Goal: Transaction & Acquisition: Purchase product/service

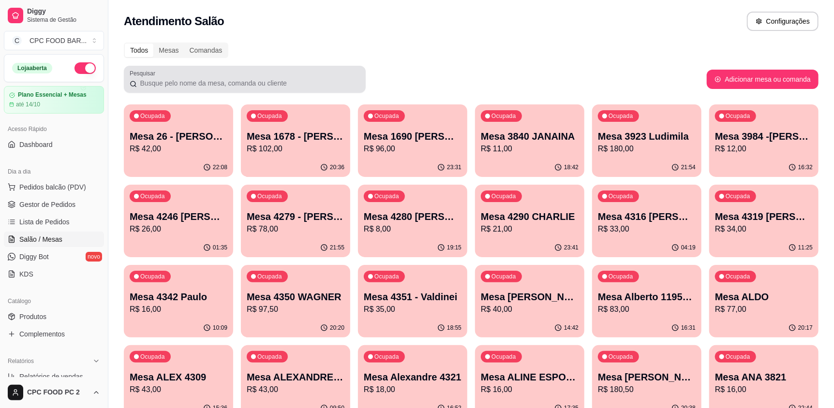
click at [208, 82] on input "Pesquisar" at bounding box center [248, 83] width 223 height 10
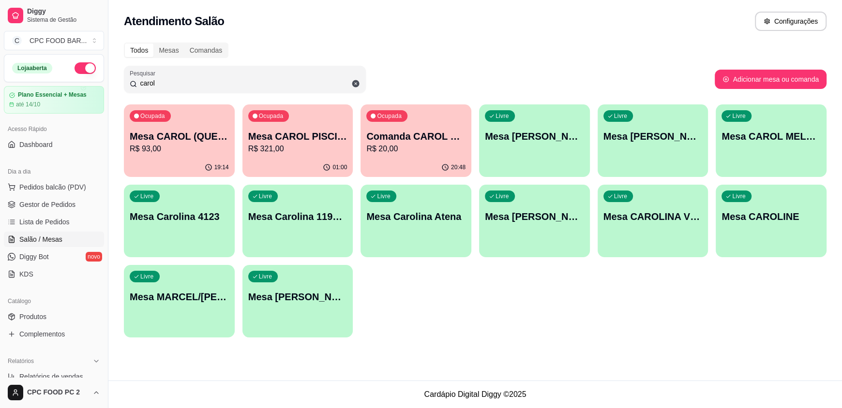
type input "carol"
click at [318, 132] on p "Mesa CAROL PISCINA" at bounding box center [297, 137] width 99 height 14
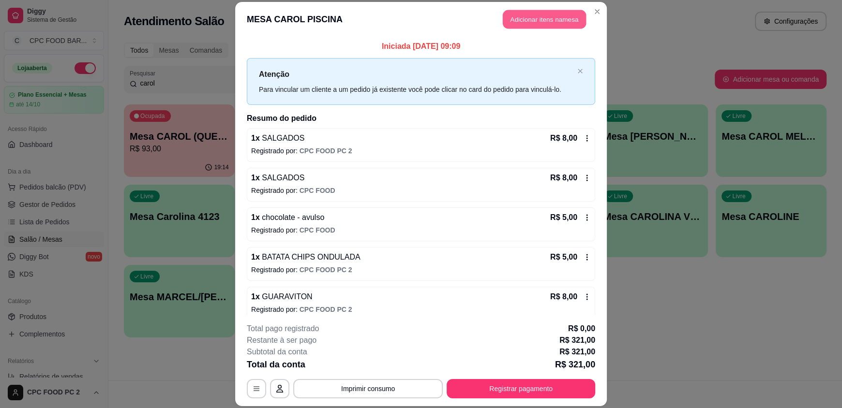
click at [517, 15] on button "Adicionar itens na mesa" at bounding box center [544, 19] width 83 height 19
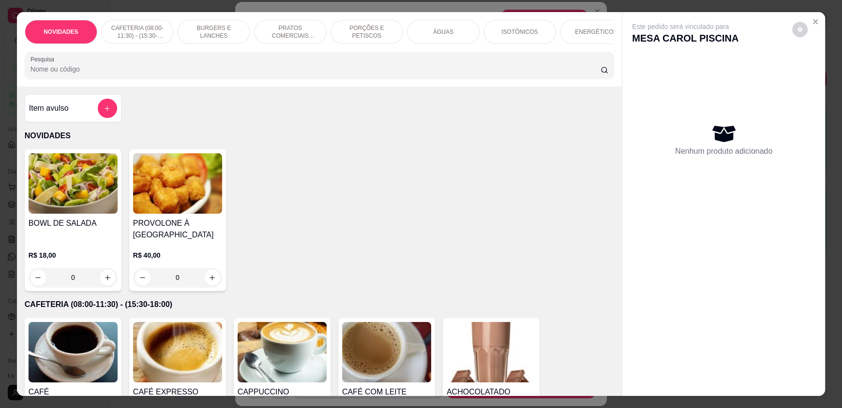
click at [343, 74] on input "Pesquisa" at bounding box center [315, 69] width 570 height 10
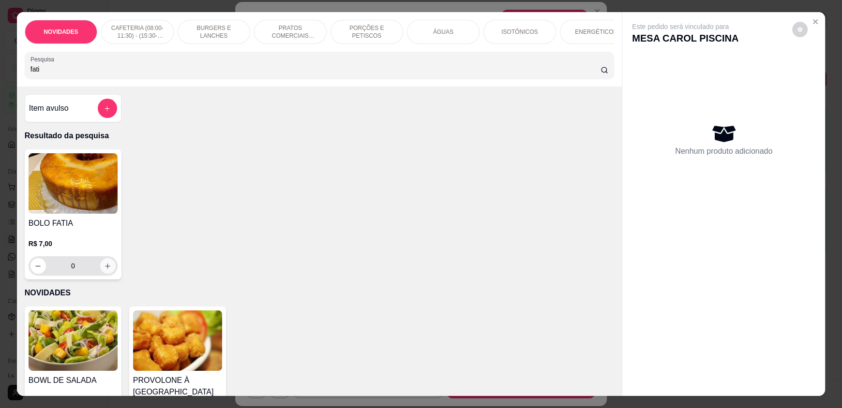
type input "fati"
click at [107, 270] on icon "increase-product-quantity" at bounding box center [107, 266] width 7 height 7
type input "1"
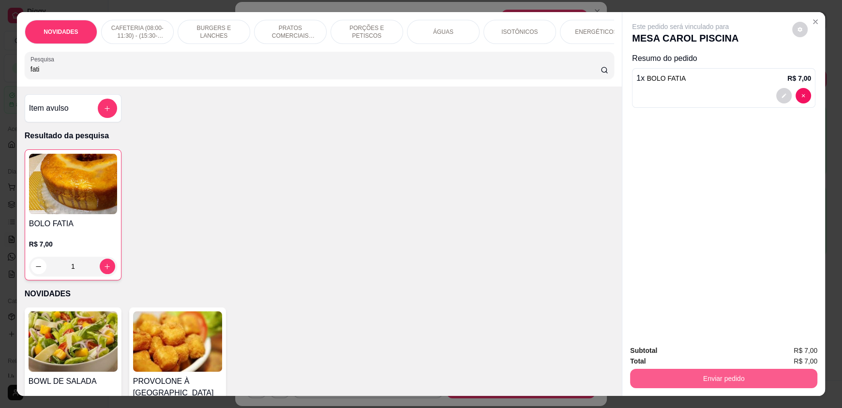
click at [739, 385] on button "Enviar pedido" at bounding box center [723, 378] width 187 height 19
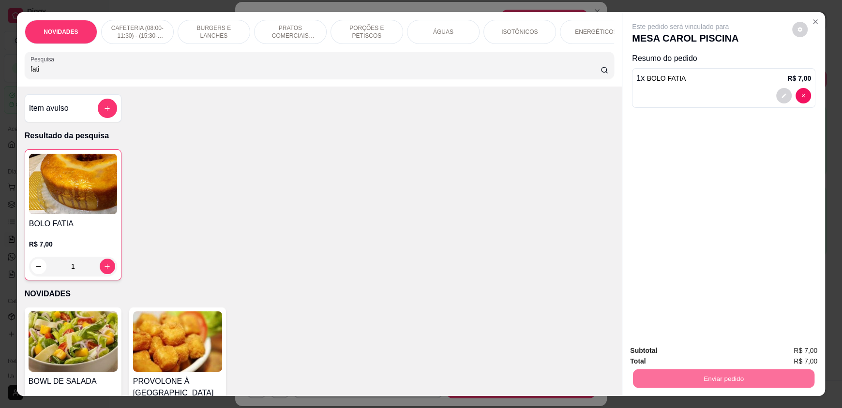
click at [794, 351] on button "Enviar pedido" at bounding box center [791, 355] width 53 height 18
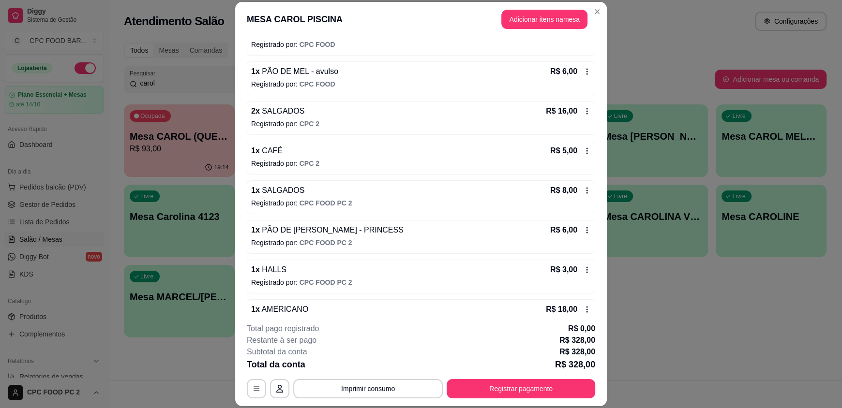
scroll to position [1250, 0]
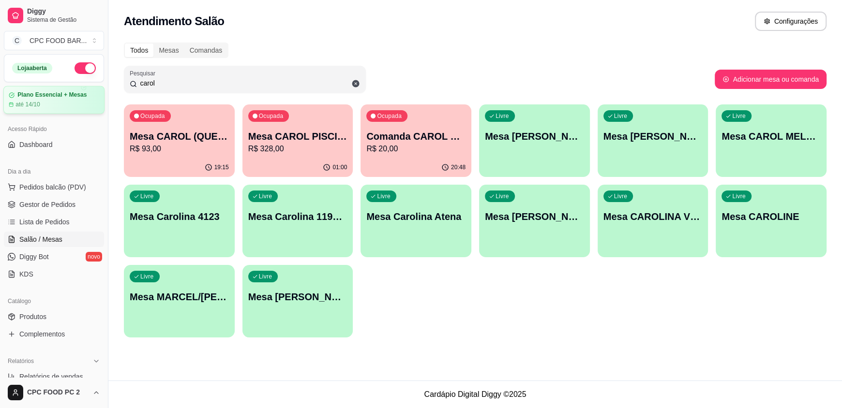
drag, startPoint x: 148, startPoint y: 84, endPoint x: 75, endPoint y: 93, distance: 73.1
click at [74, 93] on div "Diggy Sistema de Gestão C CPC FOOD BAR ... Loja aberta Plano Essencial + Mesas …" at bounding box center [421, 204] width 842 height 408
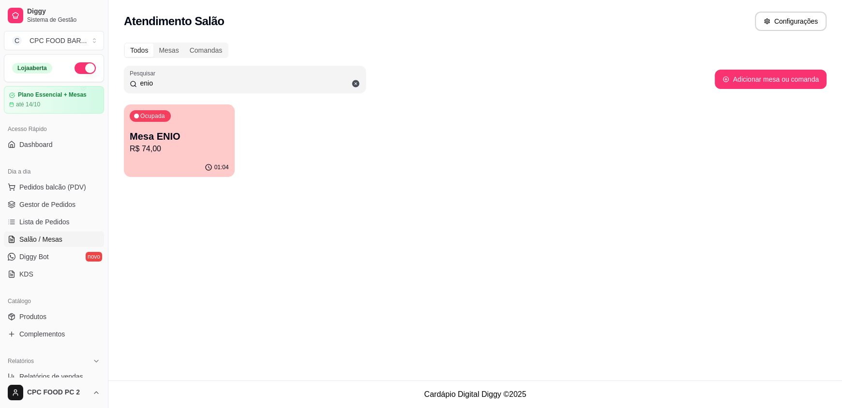
type input "enio"
click at [188, 130] on p "Mesa ENIO" at bounding box center [179, 137] width 99 height 14
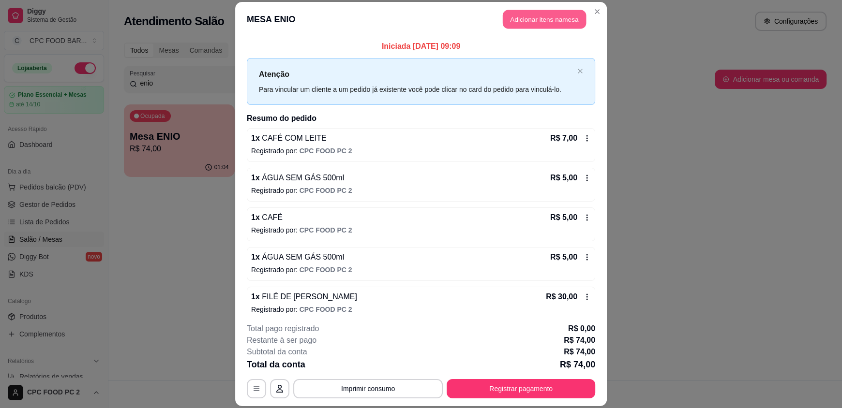
click at [533, 15] on button "Adicionar itens na mesa" at bounding box center [544, 19] width 83 height 19
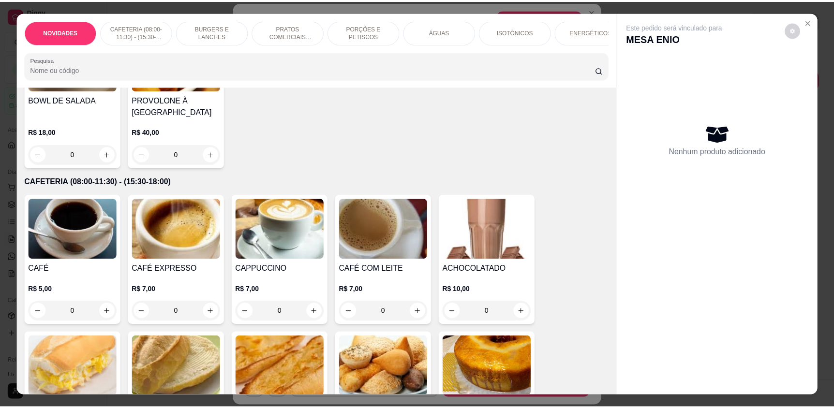
scroll to position [145, 0]
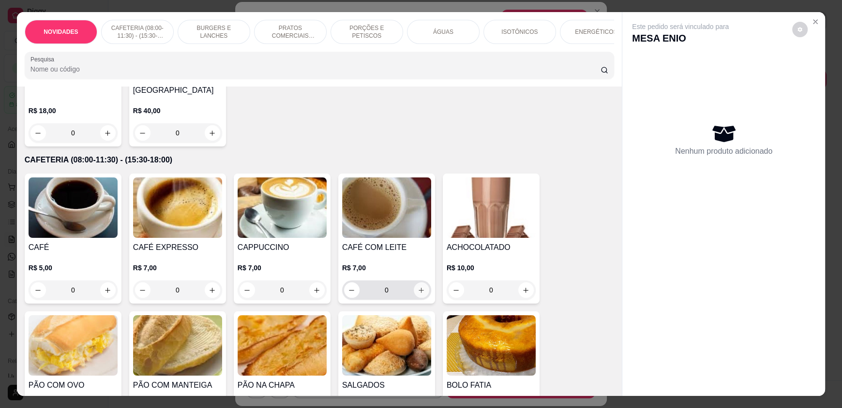
click at [418, 294] on icon "increase-product-quantity" at bounding box center [420, 290] width 7 height 7
type input "1"
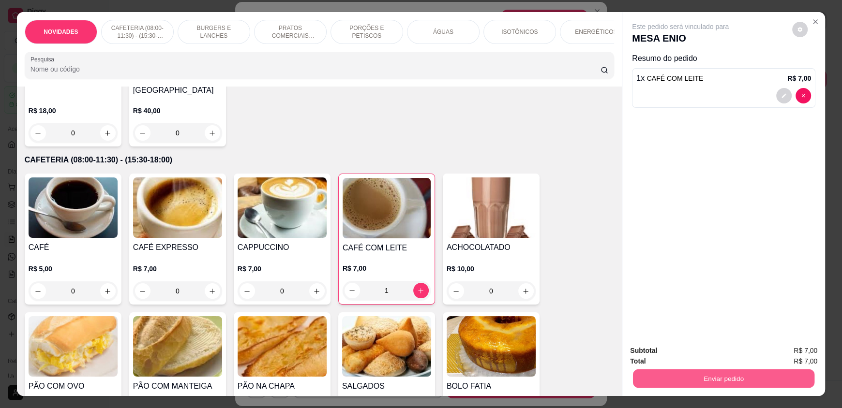
click at [719, 376] on button "Enviar pedido" at bounding box center [723, 378] width 181 height 19
click at [778, 353] on button "Enviar pedido" at bounding box center [791, 355] width 53 height 18
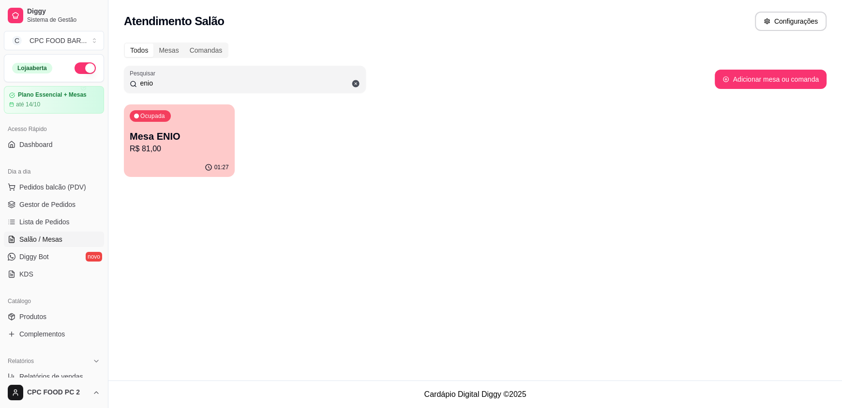
drag, startPoint x: 204, startPoint y: 84, endPoint x: 102, endPoint y: 79, distance: 102.2
click at [102, 78] on div "Diggy Sistema de Gestão C CPC FOOD BAR ... Loja aberta Plano Essencial + Mesas …" at bounding box center [421, 204] width 842 height 408
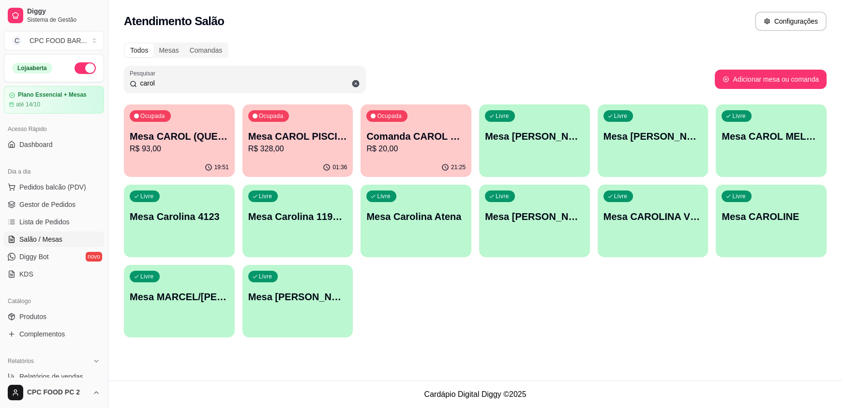
type input "carol"
click at [327, 144] on p "R$ 328,00" at bounding box center [297, 149] width 99 height 12
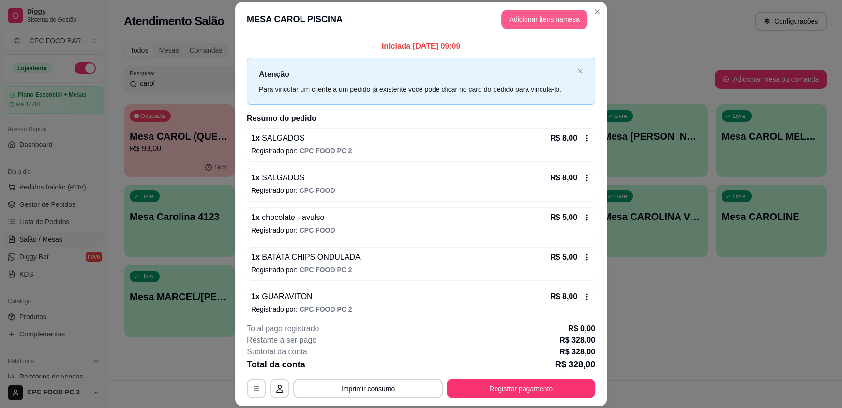
click at [535, 17] on button "Adicionar itens na mesa" at bounding box center [544, 19] width 86 height 19
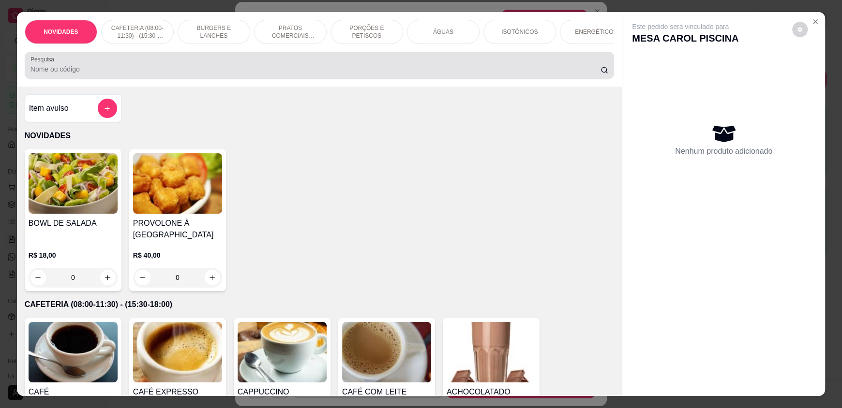
click at [329, 72] on input "Pesquisa" at bounding box center [315, 69] width 570 height 10
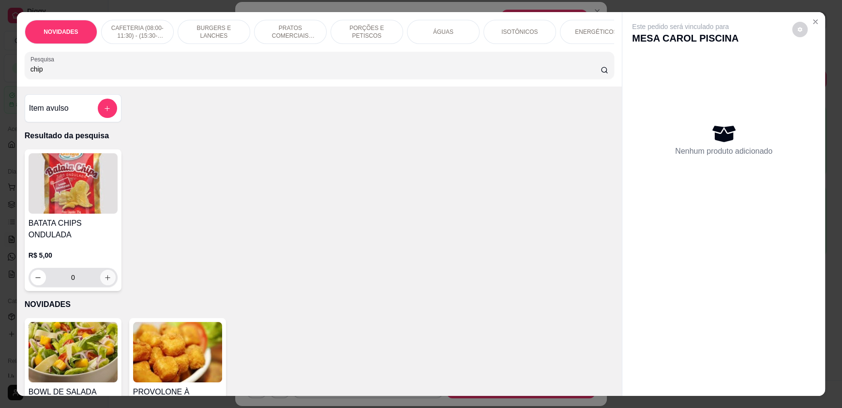
type input "chip"
click at [108, 284] on button "increase-product-quantity" at bounding box center [107, 277] width 15 height 15
type input "1"
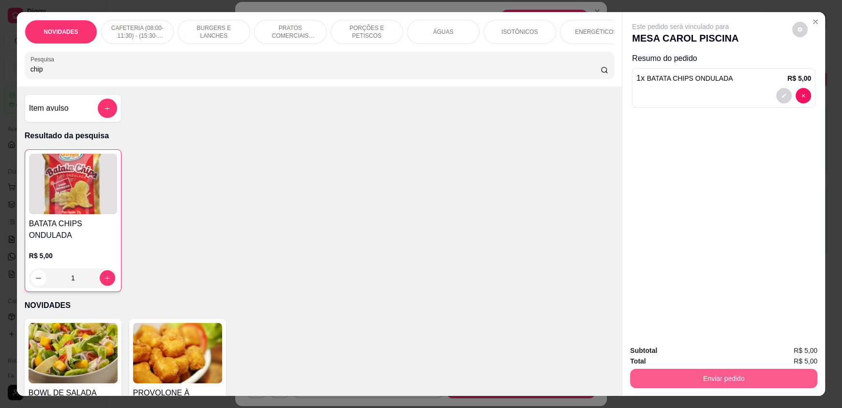
click at [674, 375] on button "Enviar pedido" at bounding box center [723, 378] width 187 height 19
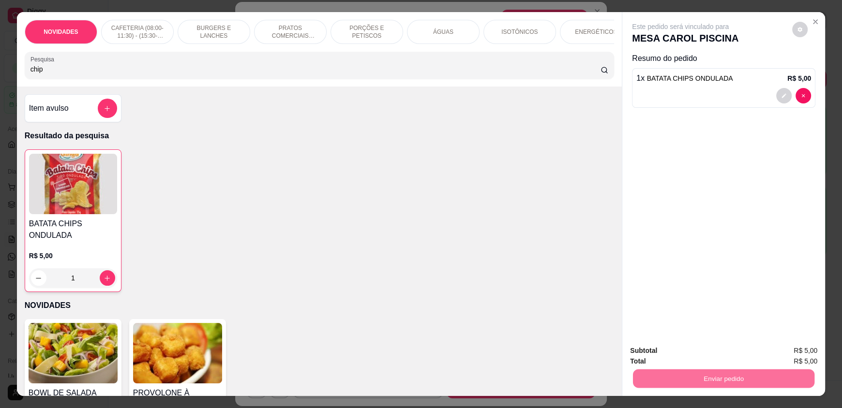
click at [787, 355] on button "Enviar pedido" at bounding box center [791, 355] width 53 height 18
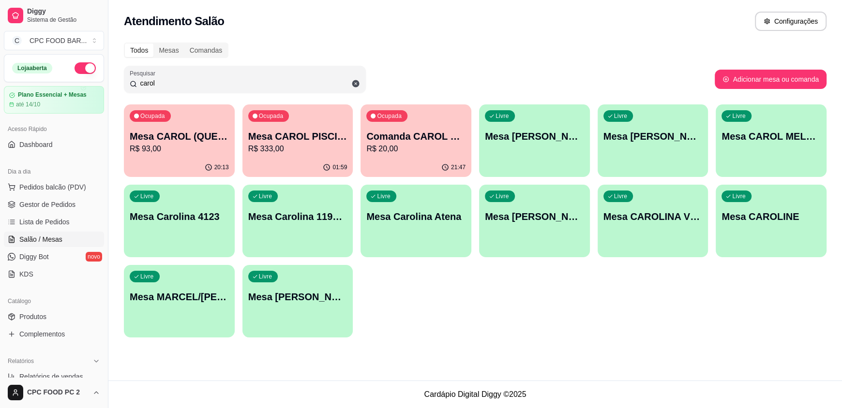
drag, startPoint x: 166, startPoint y: 84, endPoint x: 127, endPoint y: 83, distance: 39.7
click at [127, 83] on div "Pesquisar carol" at bounding box center [245, 79] width 242 height 27
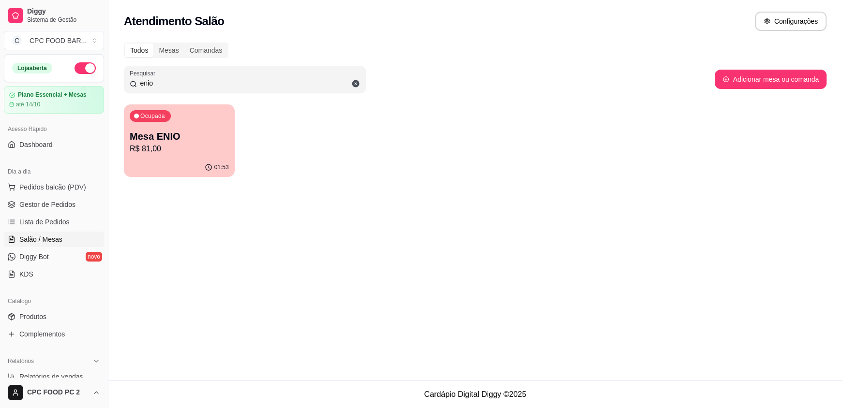
type input "enio"
click at [167, 134] on p "Mesa ENIO" at bounding box center [179, 136] width 96 height 13
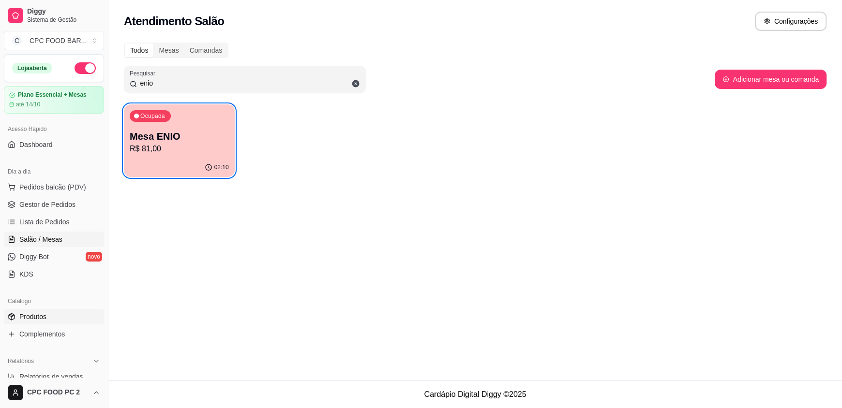
click at [28, 320] on span "Produtos" at bounding box center [32, 317] width 27 height 10
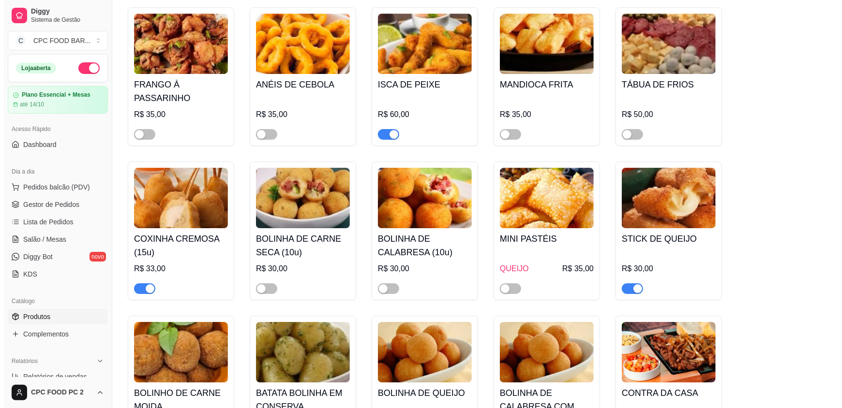
scroll to position [6288, 0]
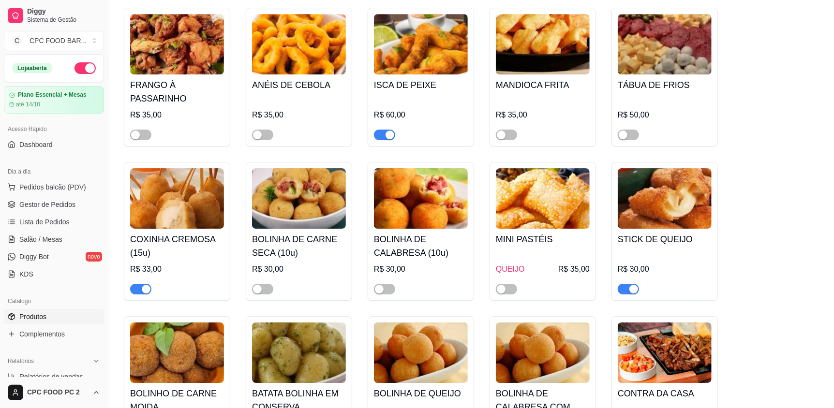
click at [299, 195] on img at bounding box center [299, 198] width 94 height 60
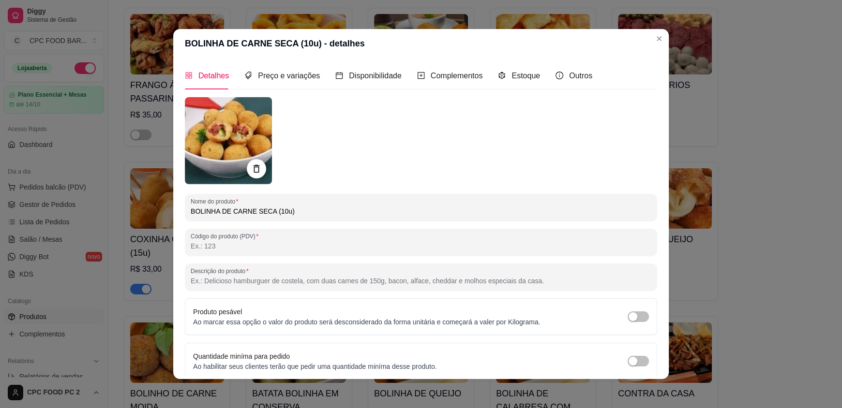
drag, startPoint x: 215, startPoint y: 209, endPoint x: 163, endPoint y: 208, distance: 51.8
click at [163, 208] on div "BOLINHA DE CARNE SECA (10u) - detalhes Detalhes Preço e variações Disponibilida…" at bounding box center [421, 204] width 842 height 408
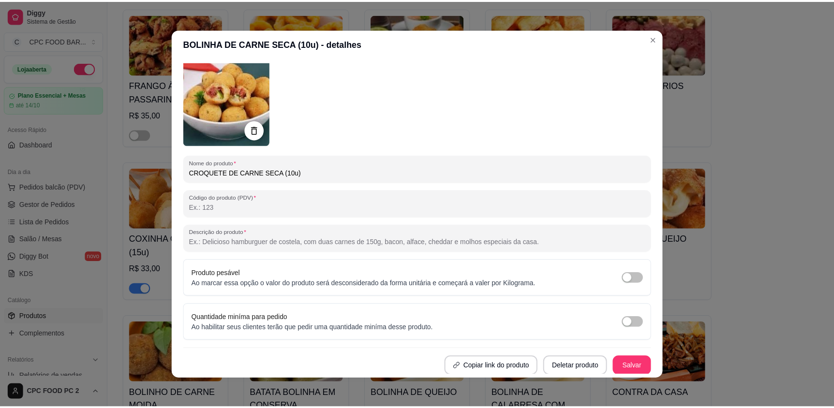
scroll to position [1, 0]
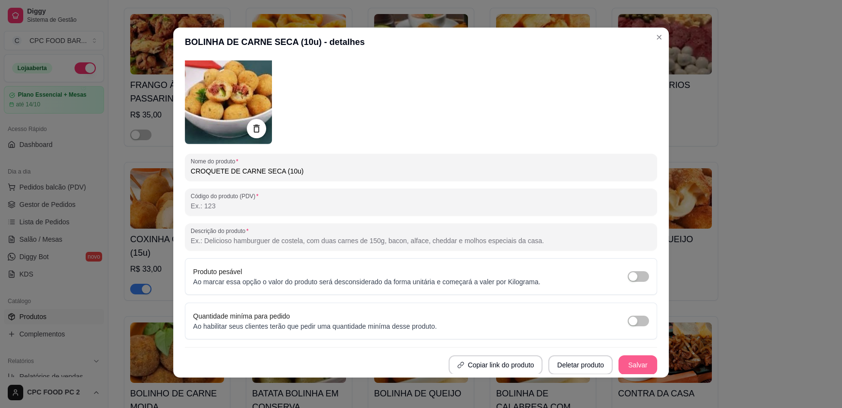
type input "CROQUETE DE CARNE SECA (10u)"
click at [632, 362] on button "Salvar" at bounding box center [637, 365] width 39 height 19
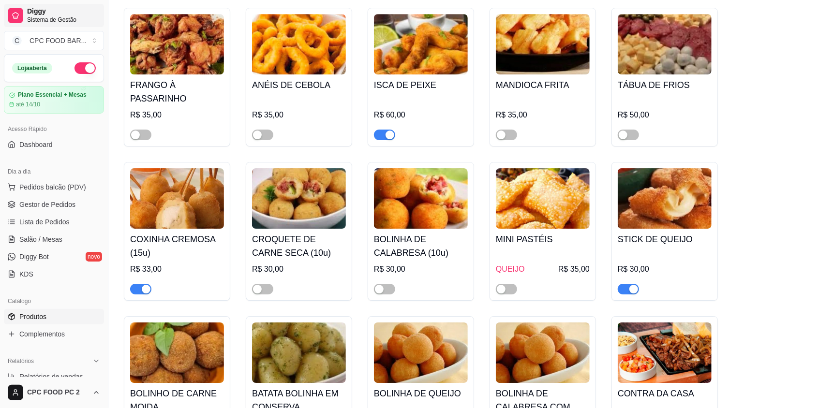
scroll to position [6095, 0]
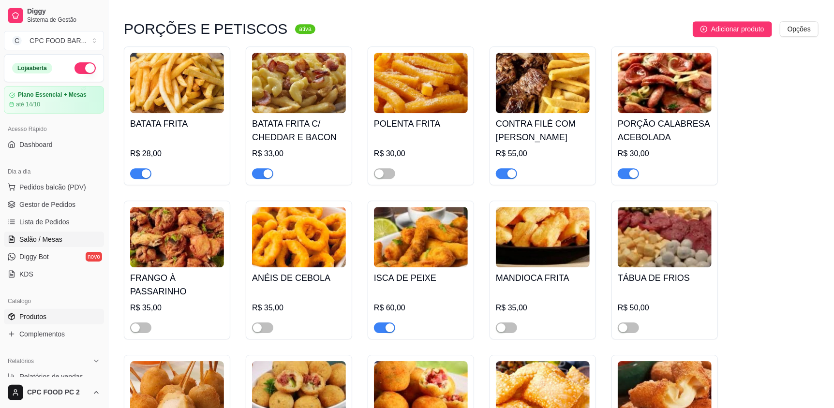
click at [26, 235] on span "Salão / Mesas" at bounding box center [40, 240] width 43 height 10
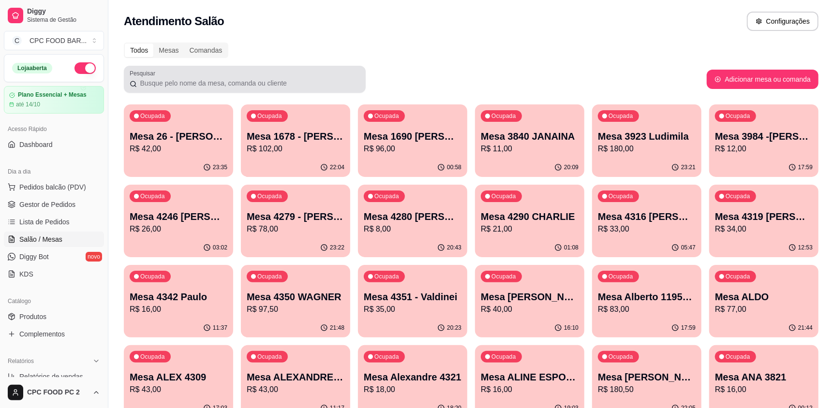
click at [186, 90] on div "Pesquisar" at bounding box center [245, 79] width 242 height 27
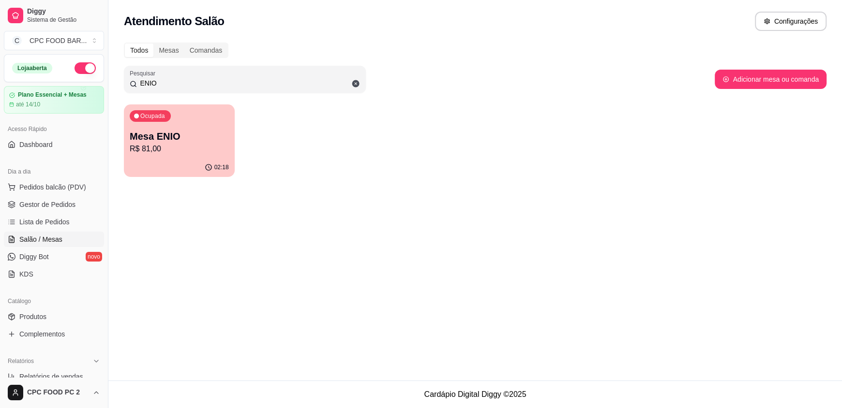
type input "ENIO"
click at [178, 132] on p "Mesa ENIO" at bounding box center [179, 137] width 99 height 14
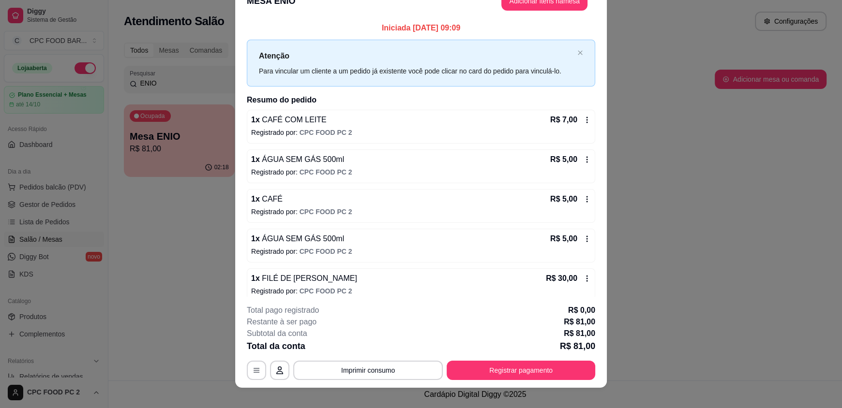
scroll to position [29, 0]
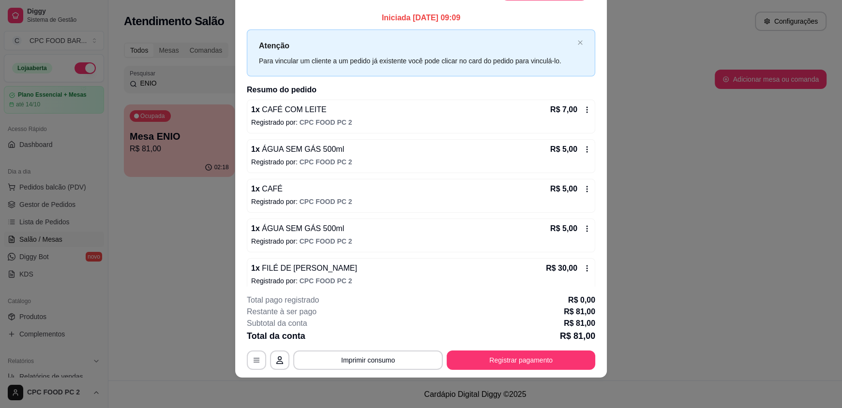
click at [324, 113] on div "1 x CAFÉ COM LEITE R$ 7,00" at bounding box center [421, 110] width 340 height 12
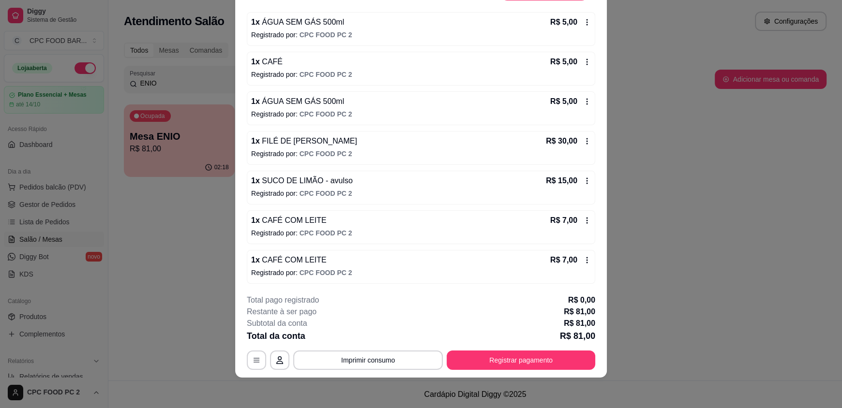
scroll to position [0, 0]
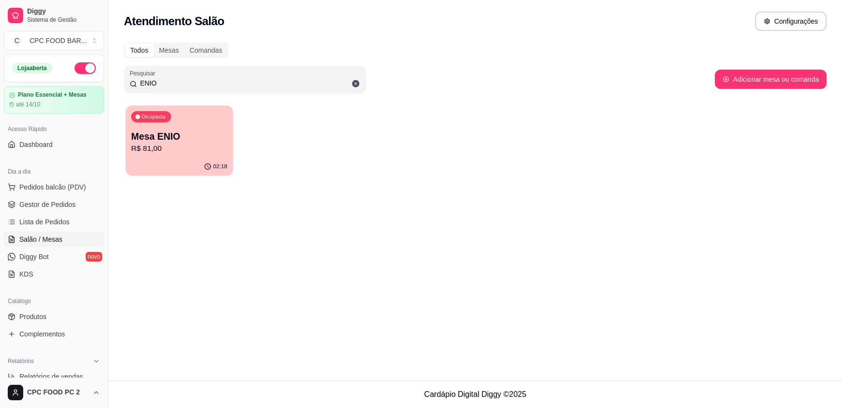
click at [203, 135] on p "Mesa ENIO" at bounding box center [179, 136] width 96 height 13
click at [164, 151] on p "R$ 81,00" at bounding box center [179, 149] width 99 height 12
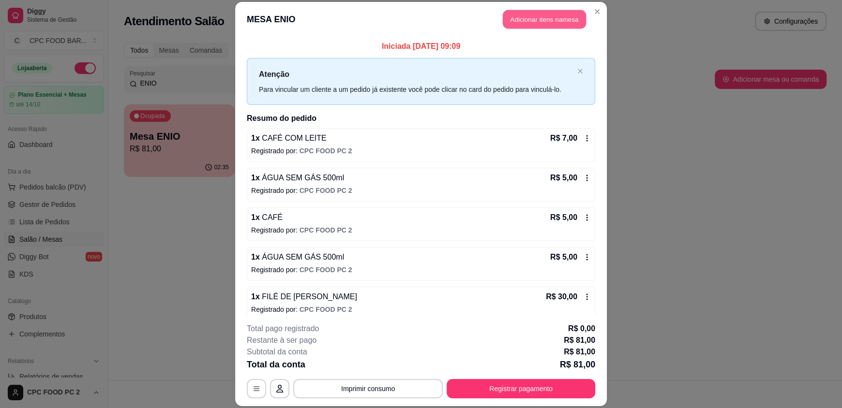
click at [542, 25] on button "Adicionar itens na mesa" at bounding box center [544, 19] width 83 height 19
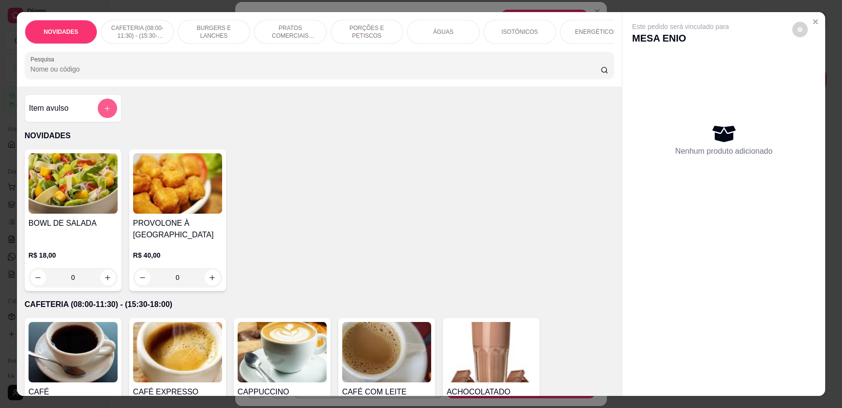
click at [104, 112] on icon "add-separate-item" at bounding box center [107, 108] width 7 height 7
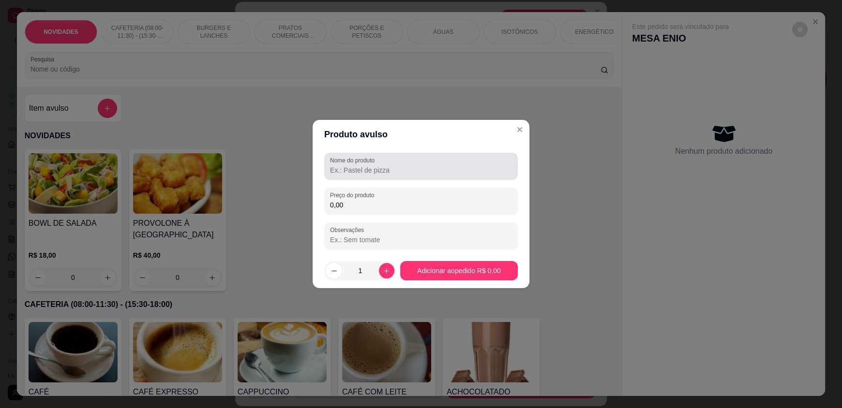
click at [408, 177] on div "Nome do produto" at bounding box center [420, 166] width 193 height 27
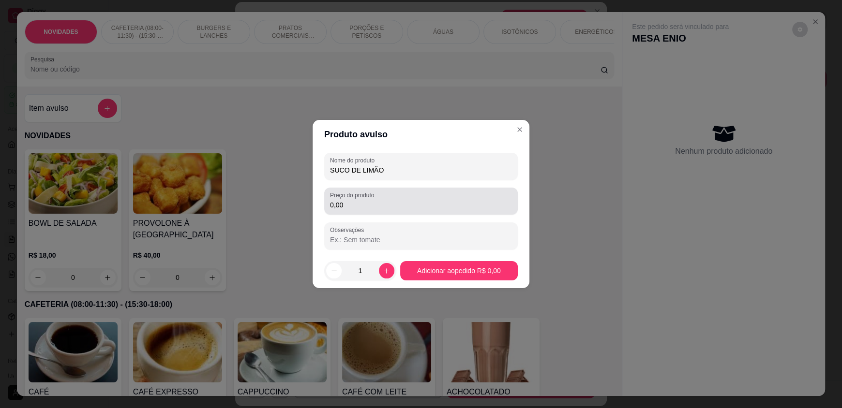
type input "SUCO DE LIMÃO"
drag, startPoint x: 398, startPoint y: 199, endPoint x: 404, endPoint y: 200, distance: 5.9
click at [401, 199] on div "0,00" at bounding box center [421, 201] width 182 height 19
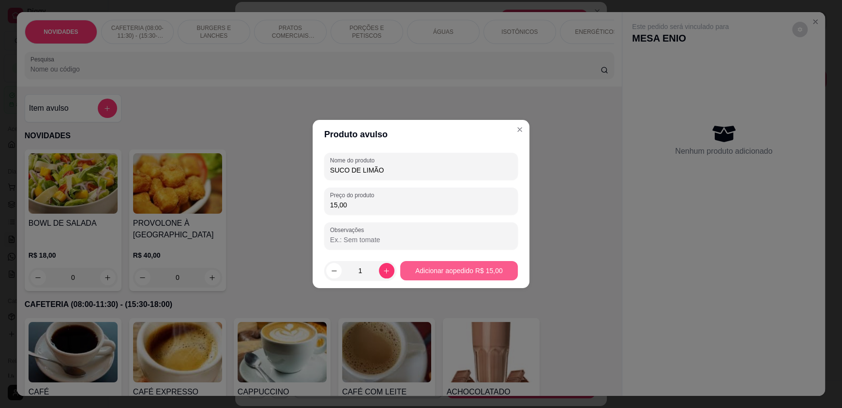
type input "15,00"
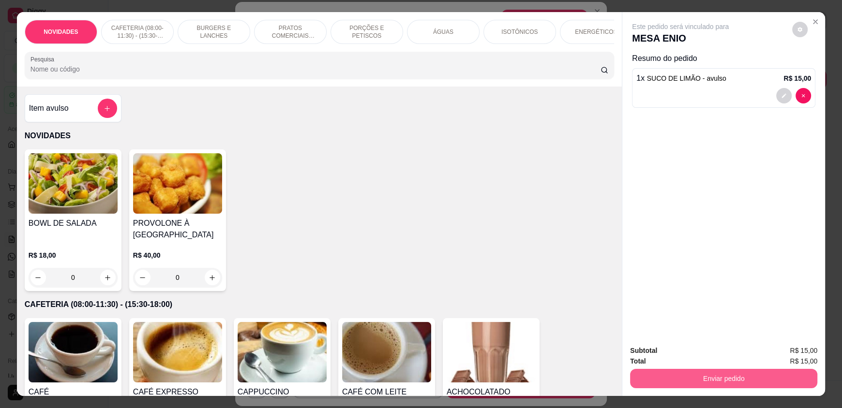
click at [700, 375] on button "Enviar pedido" at bounding box center [723, 378] width 187 height 19
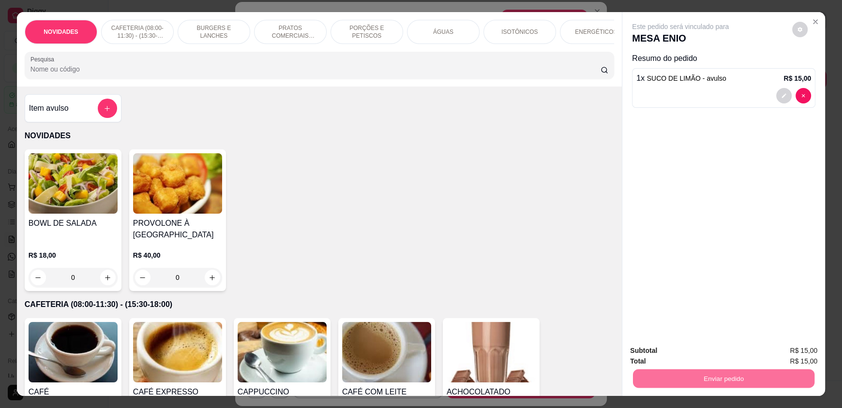
click at [787, 359] on button "Enviar pedido" at bounding box center [791, 355] width 53 height 18
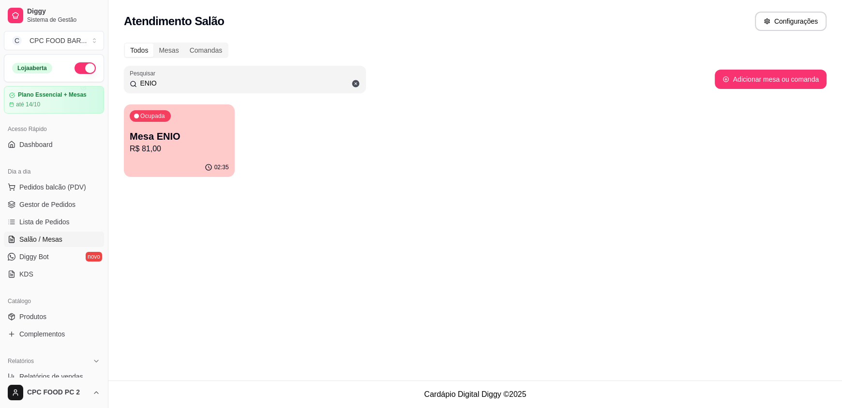
click at [185, 80] on input "ENIO" at bounding box center [248, 83] width 223 height 10
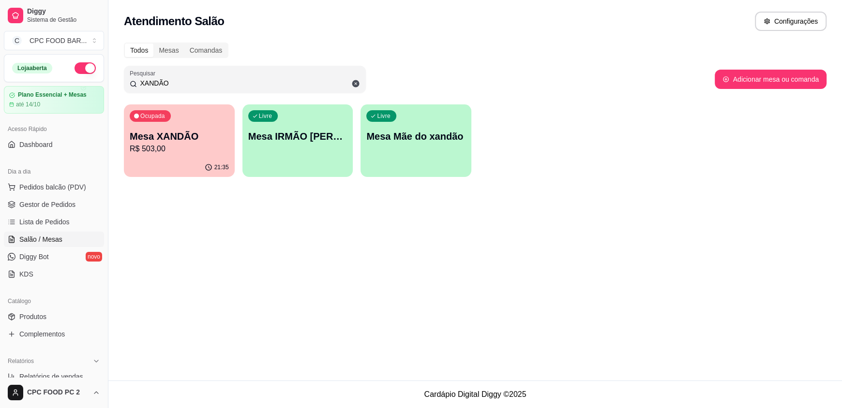
type input "XANDÃO"
click at [193, 106] on div "Ocupada Mesa XANDÃO R$ 503,00" at bounding box center [179, 131] width 111 height 54
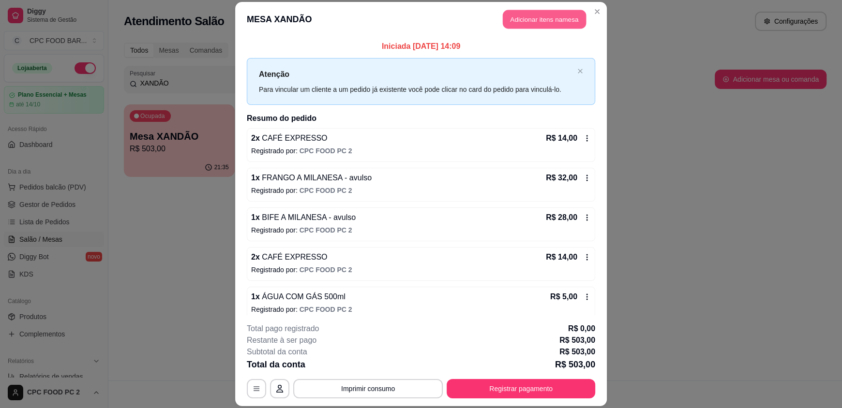
click at [545, 15] on button "Adicionar itens na mesa" at bounding box center [544, 19] width 83 height 19
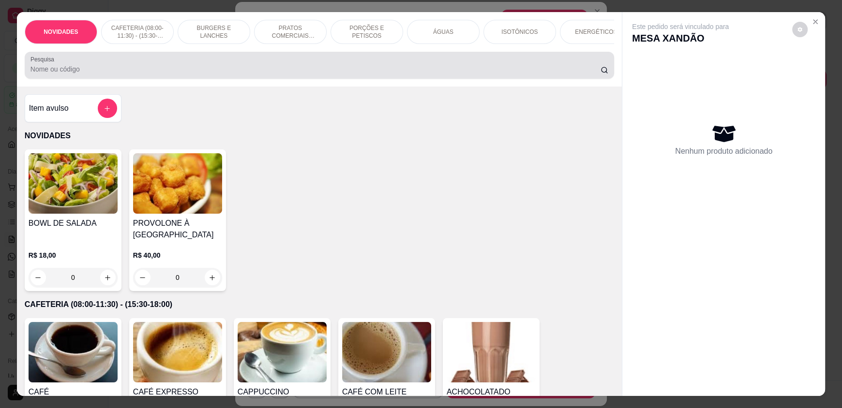
click at [321, 74] on input "Pesquisa" at bounding box center [315, 69] width 570 height 10
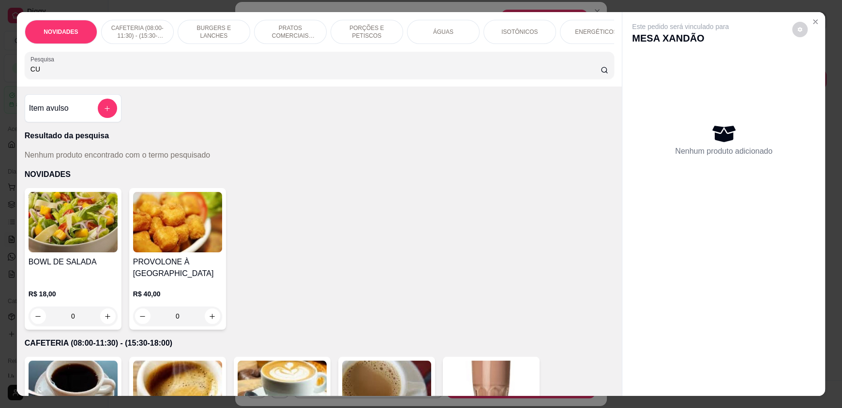
type input "C"
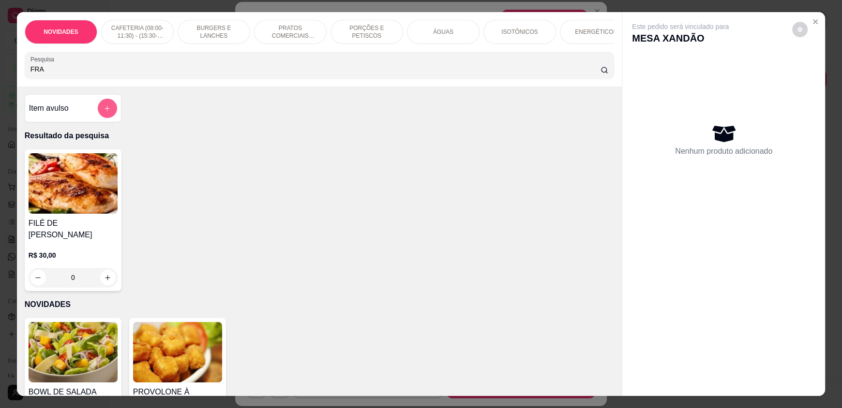
type input "FRA"
click at [105, 112] on icon "add-separate-item" at bounding box center [107, 108] width 7 height 7
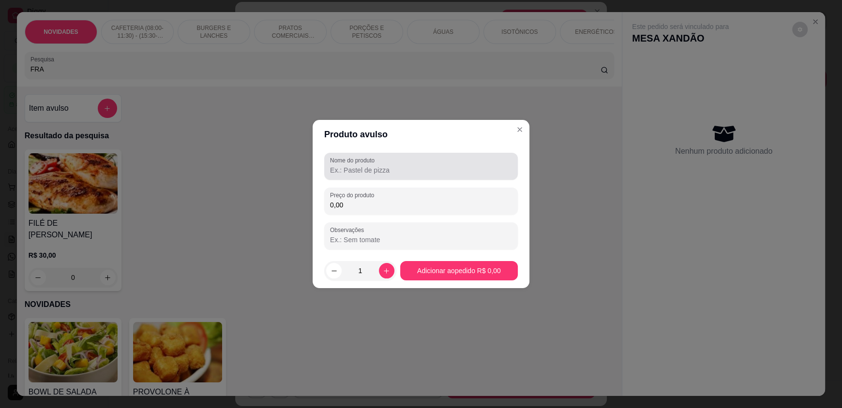
click at [360, 173] on input "Nome do produto" at bounding box center [421, 170] width 182 height 10
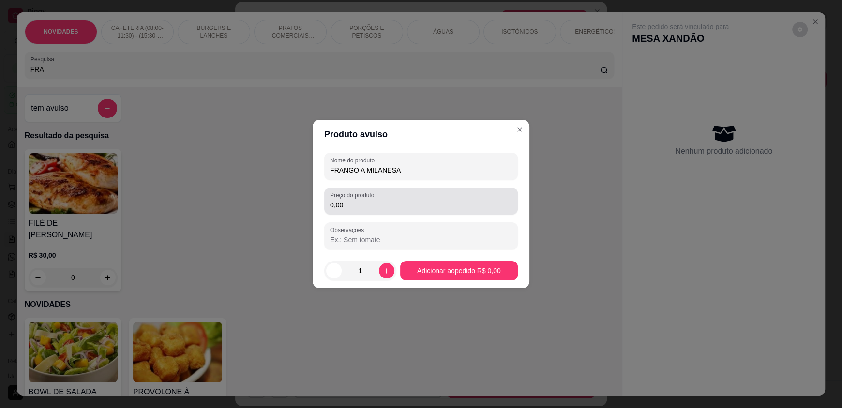
type input "FRANGO A MILANESA"
click at [377, 204] on input "0,00" at bounding box center [421, 205] width 182 height 10
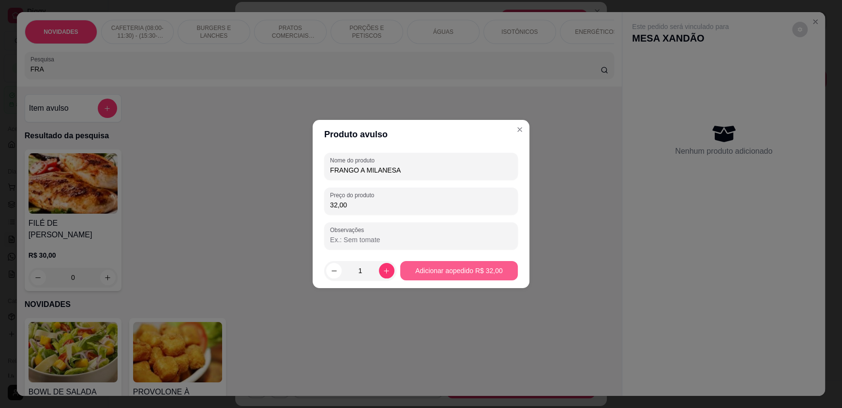
type input "32,00"
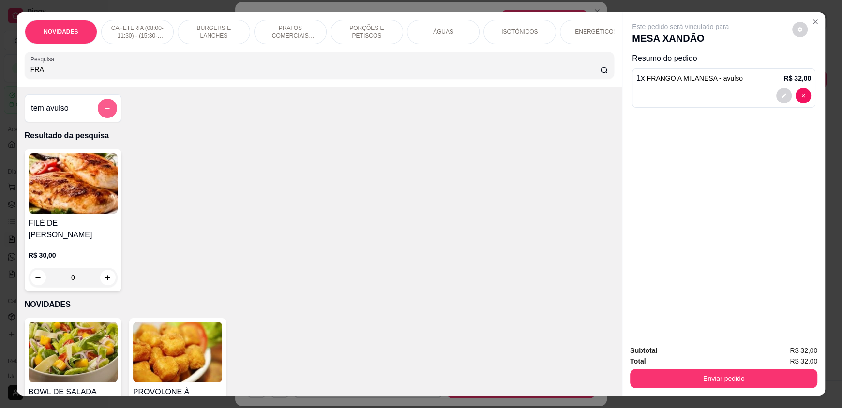
click at [101, 117] on button "add-separate-item" at bounding box center [107, 108] width 19 height 19
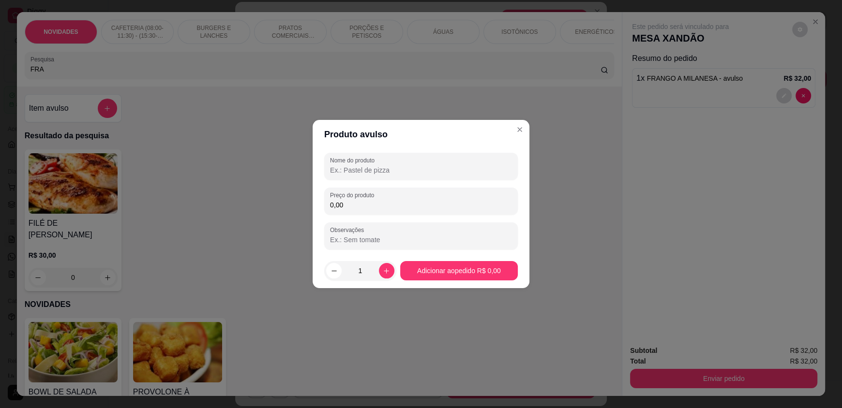
click at [346, 171] on input "Nome do produto" at bounding box center [421, 170] width 182 height 10
type input "S"
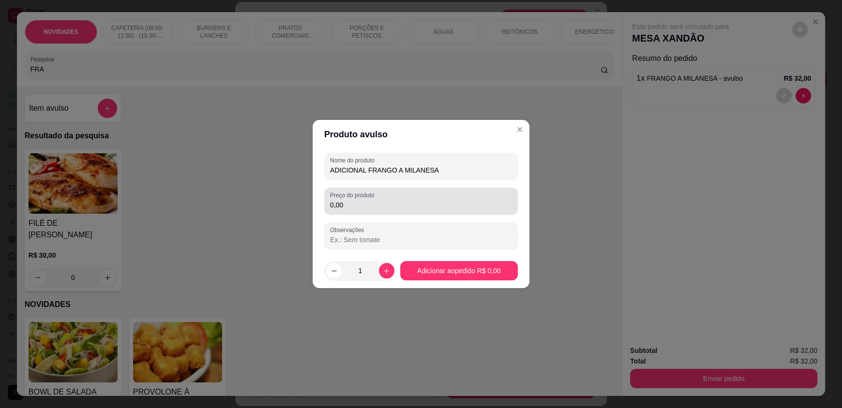
type input "ADICIONAL FRANGO A MILANESA"
click at [365, 203] on input "0,00" at bounding box center [421, 205] width 182 height 10
click at [364, 203] on input "0,00" at bounding box center [421, 205] width 182 height 10
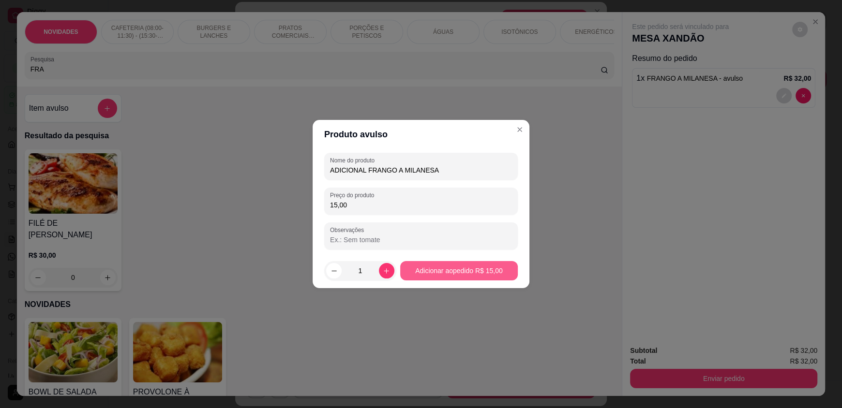
type input "15,00"
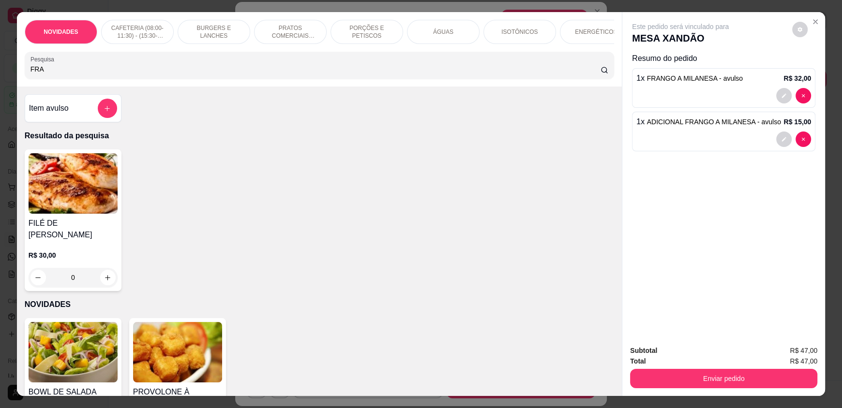
click at [46, 74] on input "FRA" at bounding box center [315, 69] width 570 height 10
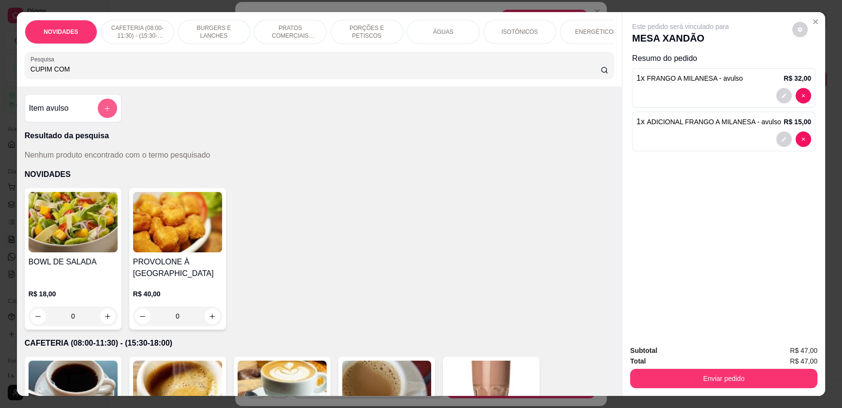
type input "CUPIM COM"
click at [100, 118] on button "add-separate-item" at bounding box center [107, 108] width 19 height 19
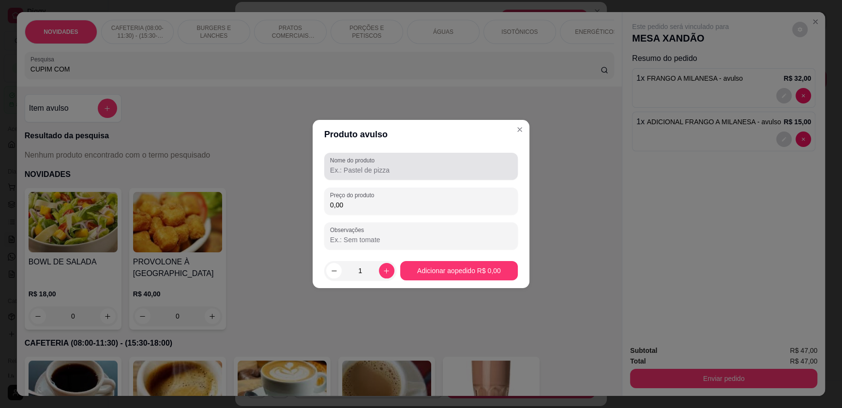
drag, startPoint x: 340, startPoint y: 171, endPoint x: 345, endPoint y: 170, distance: 5.8
click at [342, 170] on input "Nome do produto" at bounding box center [421, 170] width 182 height 10
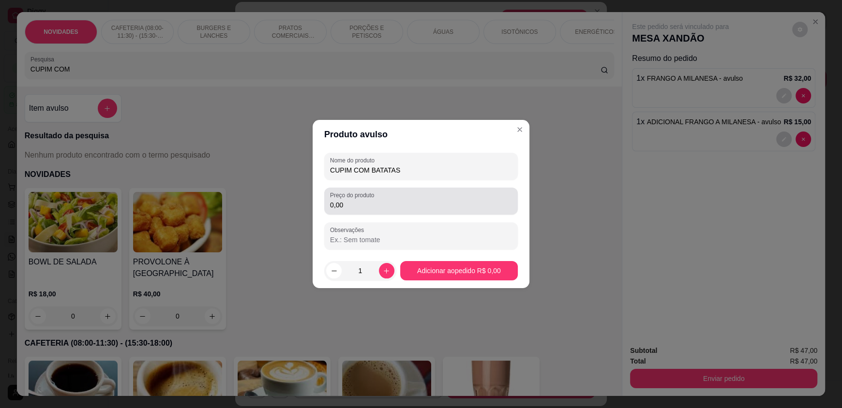
type input "CUPIM COM BATATAS"
click at [357, 206] on input "0,00" at bounding box center [421, 205] width 182 height 10
click at [335, 205] on input "35,00" at bounding box center [421, 205] width 182 height 10
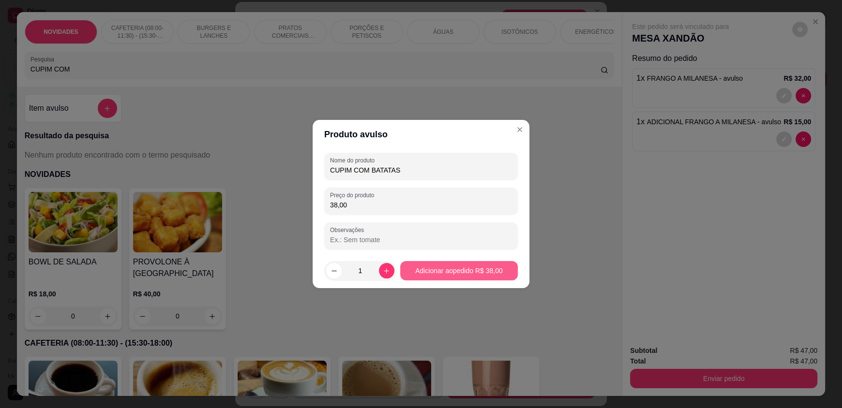
type input "38,00"
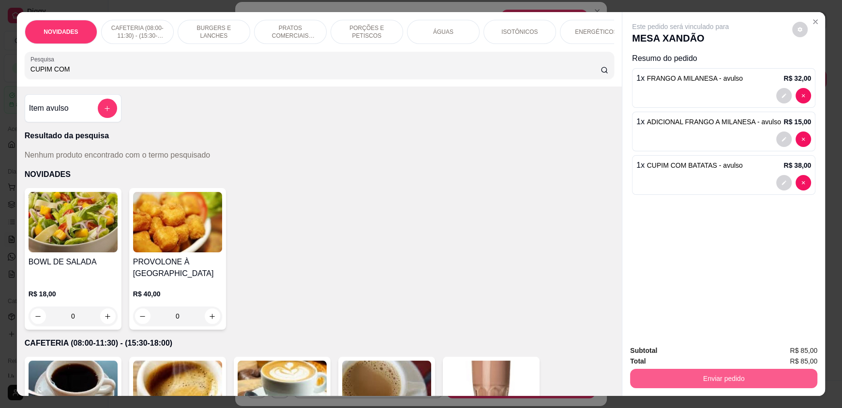
click at [707, 377] on button "Enviar pedido" at bounding box center [723, 378] width 187 height 19
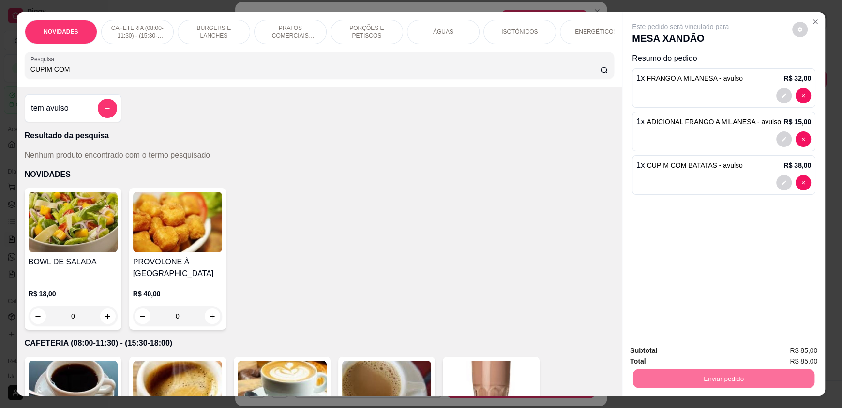
click at [787, 358] on button "Enviar pedido" at bounding box center [791, 355] width 55 height 18
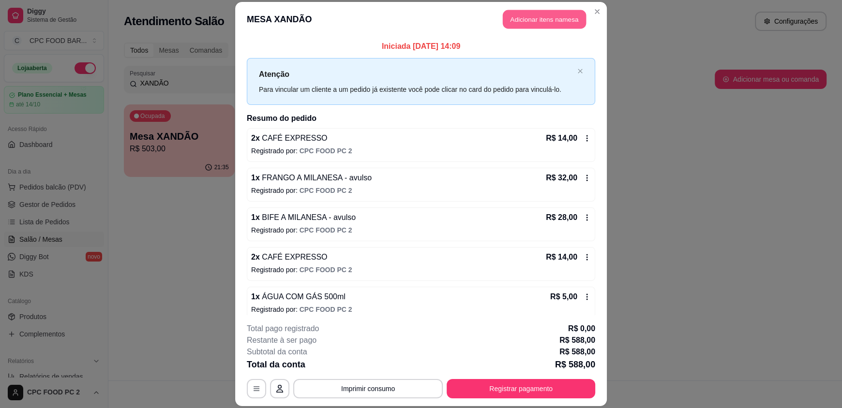
click at [556, 13] on button "Adicionar itens na mesa" at bounding box center [544, 19] width 83 height 19
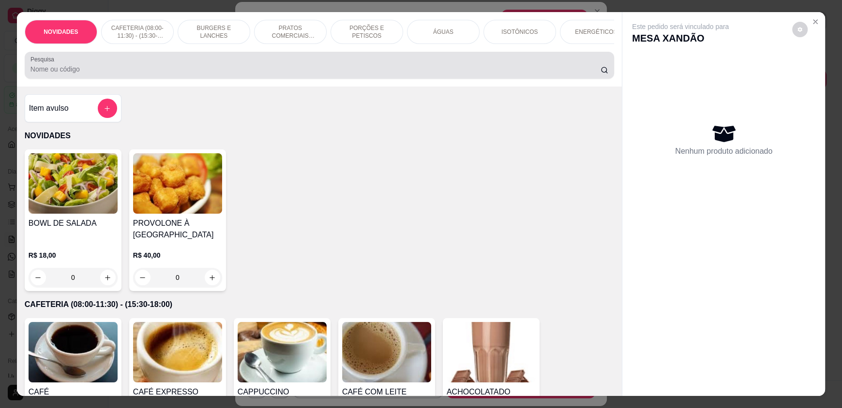
click at [328, 65] on div at bounding box center [319, 65] width 578 height 19
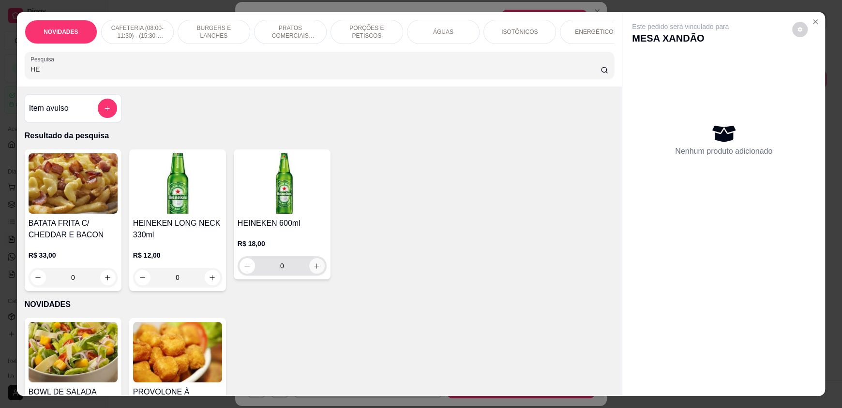
type input "HE"
click at [309, 270] on button "increase-product-quantity" at bounding box center [316, 266] width 15 height 15
type input "1"
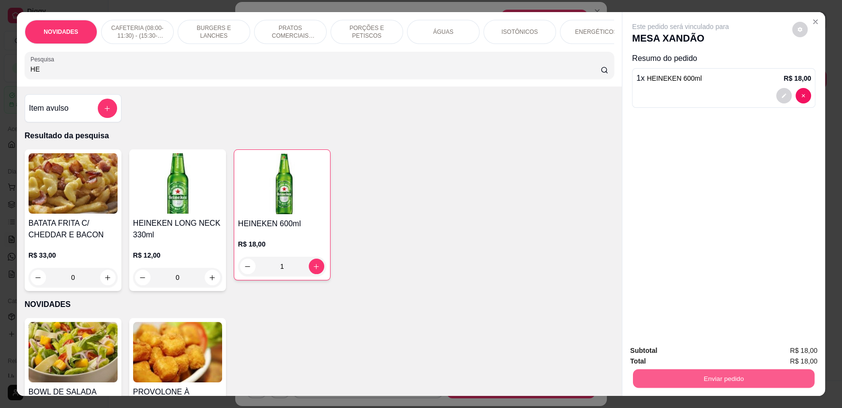
click at [678, 380] on button "Enviar pedido" at bounding box center [723, 378] width 181 height 19
click at [802, 348] on button "Enviar pedido" at bounding box center [791, 355] width 55 height 18
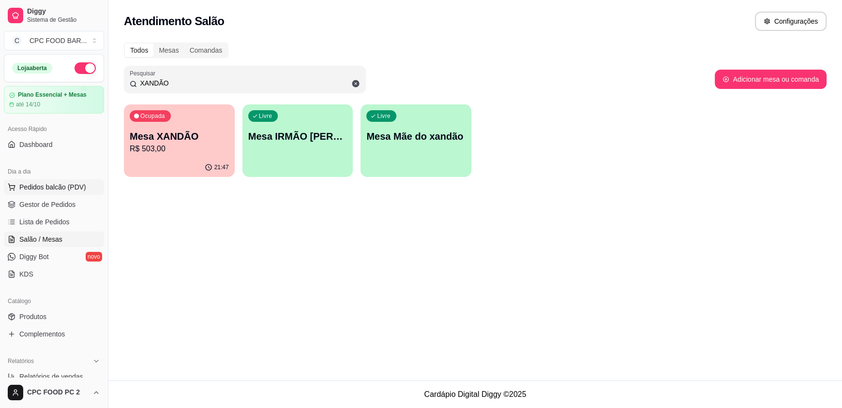
click at [42, 188] on span "Pedidos balcão (PDV)" at bounding box center [52, 187] width 67 height 10
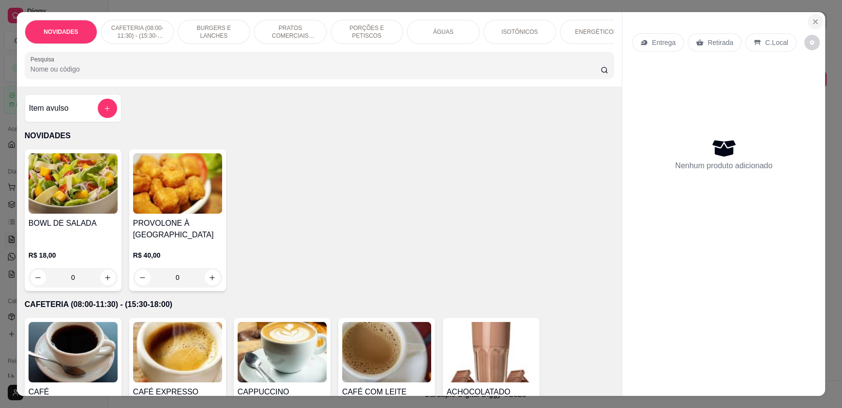
click at [811, 18] on icon "Close" at bounding box center [815, 22] width 8 height 8
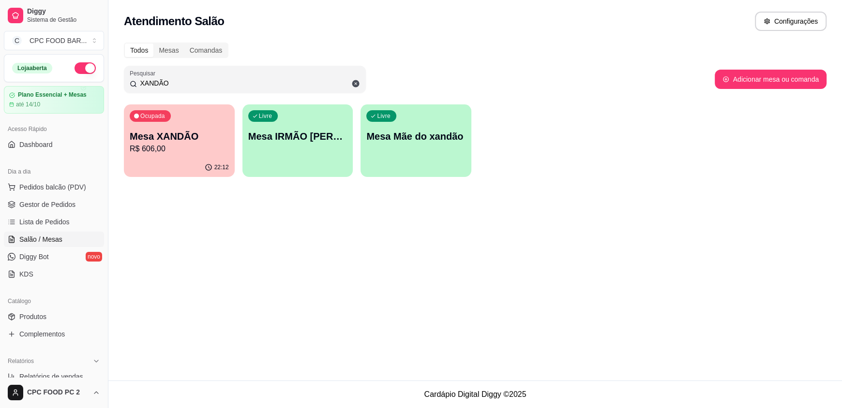
drag, startPoint x: 193, startPoint y: 78, endPoint x: 119, endPoint y: 78, distance: 73.5
click at [119, 78] on div "Todos Mesas Comandas Pesquisar XANDÃO Adicionar mesa ou comanda Ocupada Mesa XA…" at bounding box center [474, 113] width 733 height 152
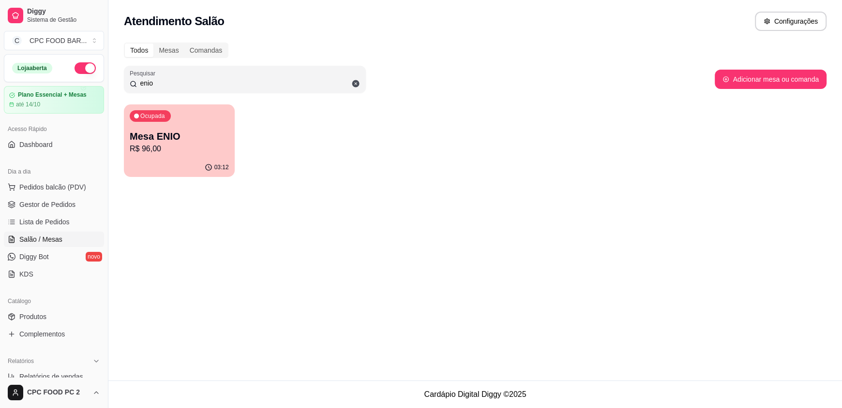
type input "enio"
click at [169, 120] on div "Ocupada Mesa ENIO R$ 96,00" at bounding box center [178, 131] width 107 height 52
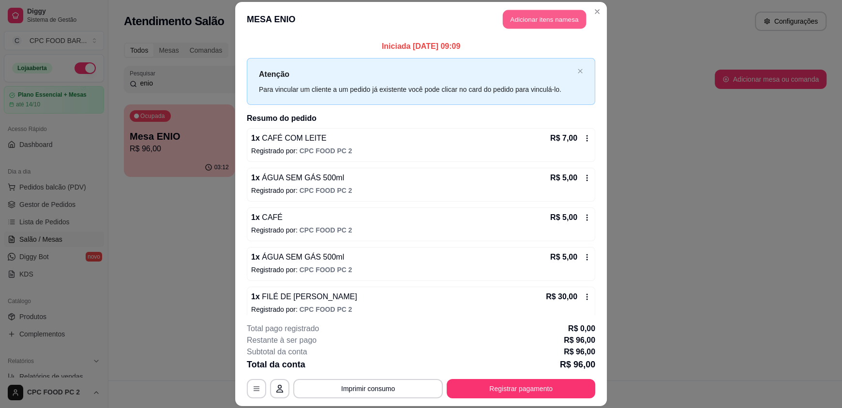
click at [520, 22] on button "Adicionar itens na mesa" at bounding box center [544, 19] width 83 height 19
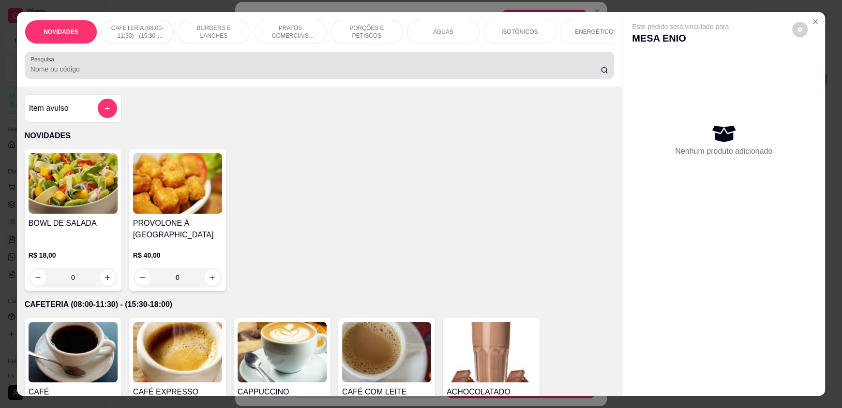
click at [318, 75] on div at bounding box center [319, 65] width 578 height 19
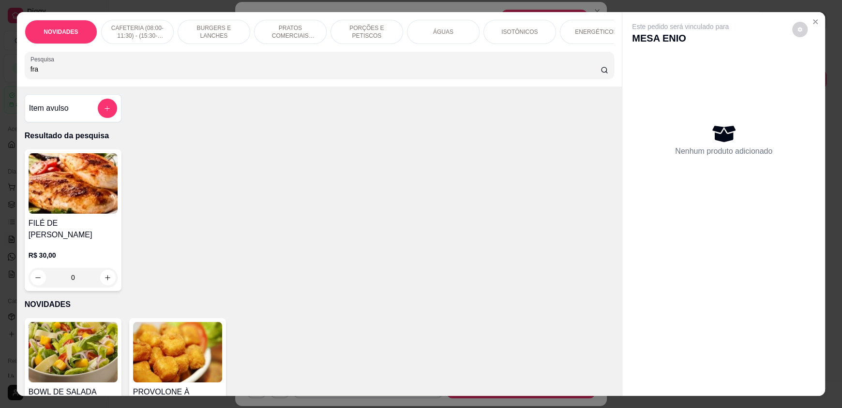
type input "fra"
click at [104, 271] on div "0" at bounding box center [73, 277] width 89 height 19
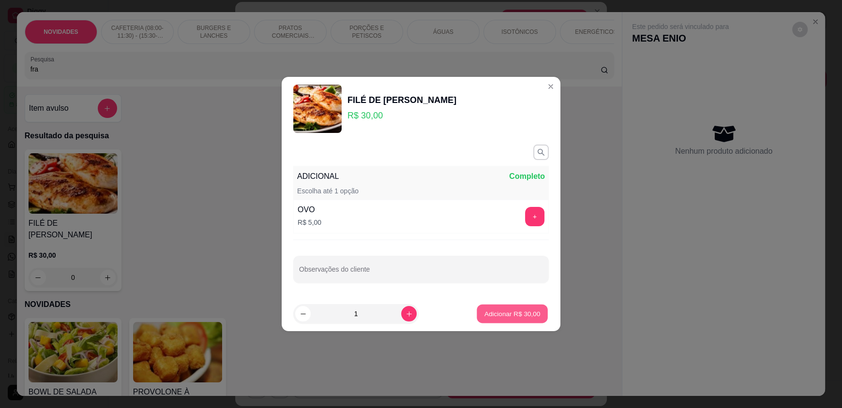
click at [501, 313] on p "Adicionar R$ 30,00" at bounding box center [512, 313] width 56 height 9
type input "1"
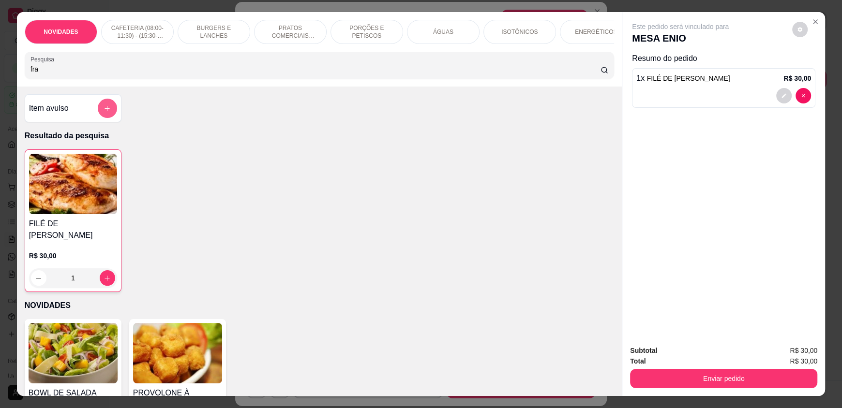
click at [104, 112] on icon "add-separate-item" at bounding box center [107, 108] width 7 height 7
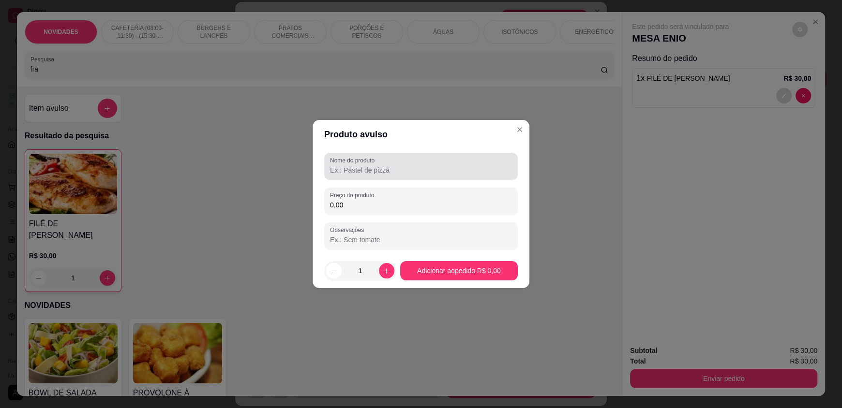
drag, startPoint x: 371, startPoint y: 171, endPoint x: 365, endPoint y: 167, distance: 7.4
click at [371, 171] on input "Nome do produto" at bounding box center [421, 170] width 182 height 10
type input "c"
type input "CUPIM ASSADO"
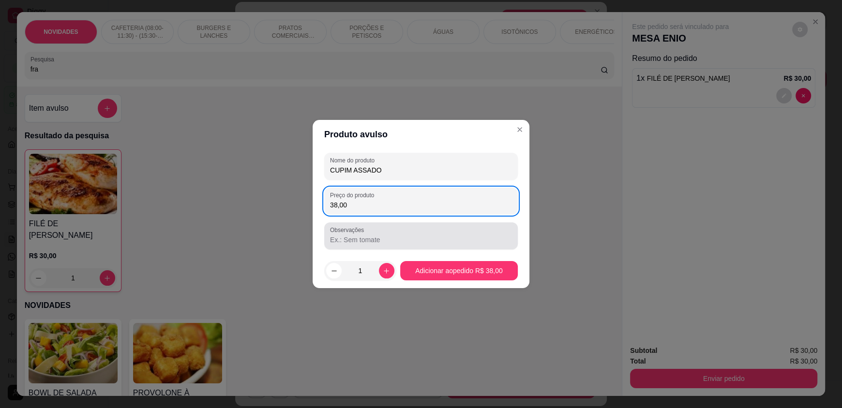
type input "38,00"
click at [351, 237] on input "Observações" at bounding box center [421, 240] width 182 height 10
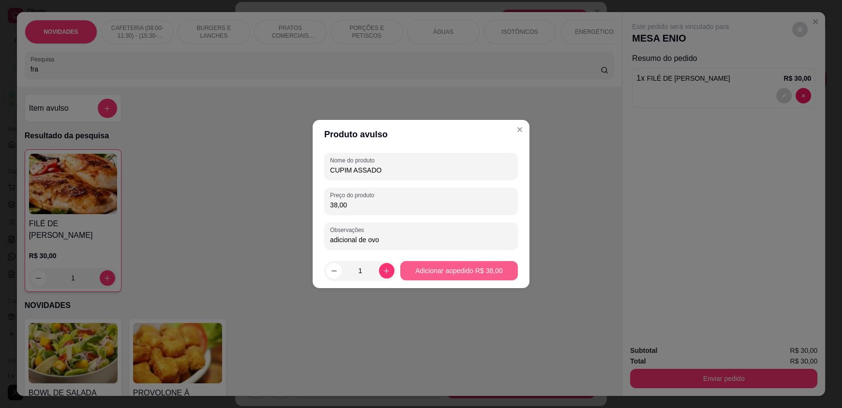
type input "adicional de ovo"
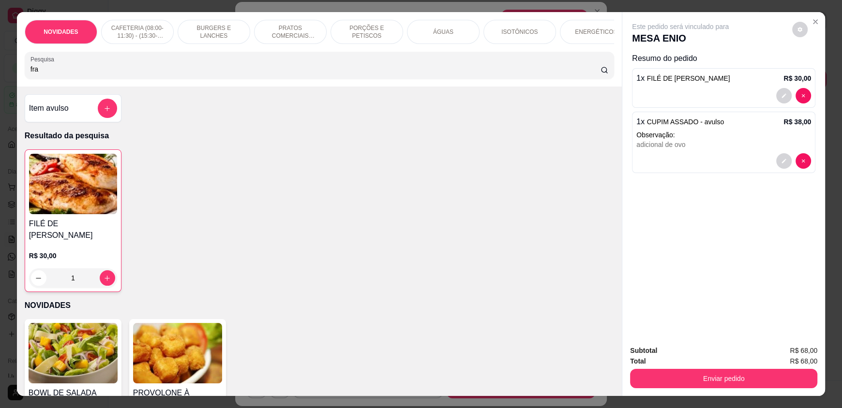
drag, startPoint x: 113, startPoint y: 78, endPoint x: 0, endPoint y: 77, distance: 112.7
click at [0, 77] on div "NOVIDADES CAFETERIA (08:00-11:30) - (15:30-18:00) BURGERS E LANCHES PRATOS COME…" at bounding box center [421, 204] width 842 height 408
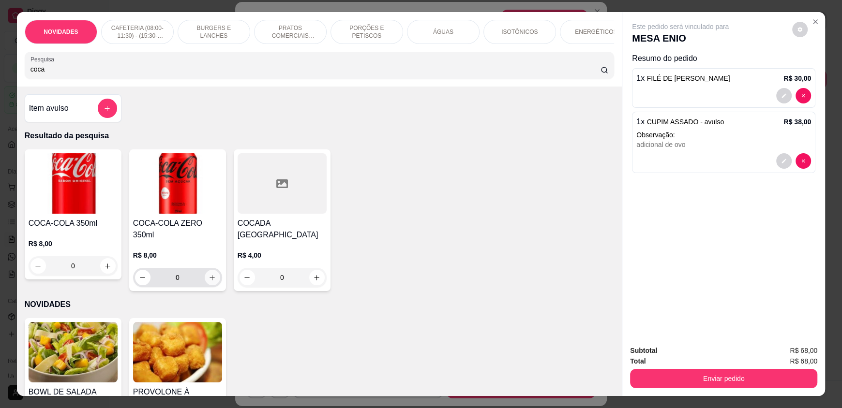
type input "coca"
click at [208, 274] on icon "increase-product-quantity" at bounding box center [211, 277] width 7 height 7
type input "1"
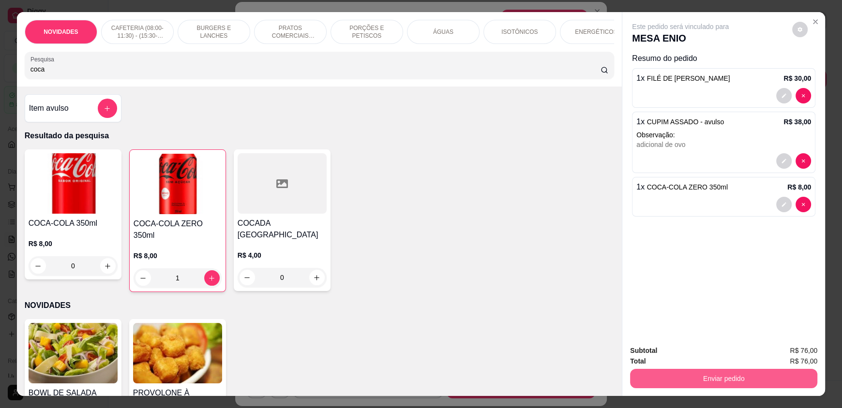
click at [694, 379] on button "Enviar pedido" at bounding box center [723, 378] width 187 height 19
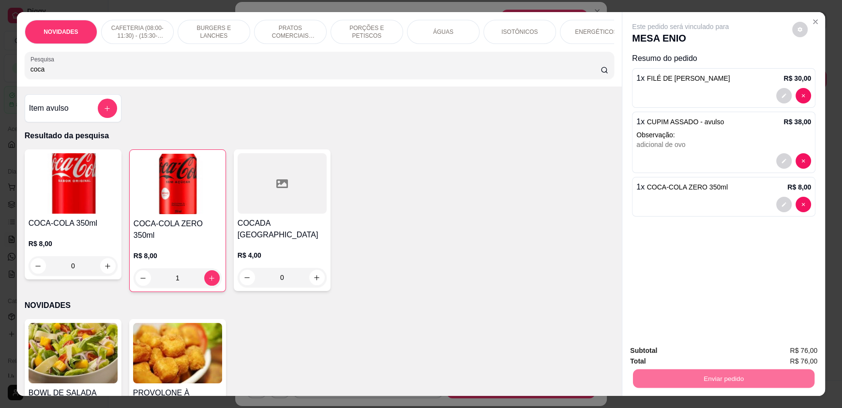
click at [785, 355] on button "Enviar pedido" at bounding box center [791, 355] width 53 height 18
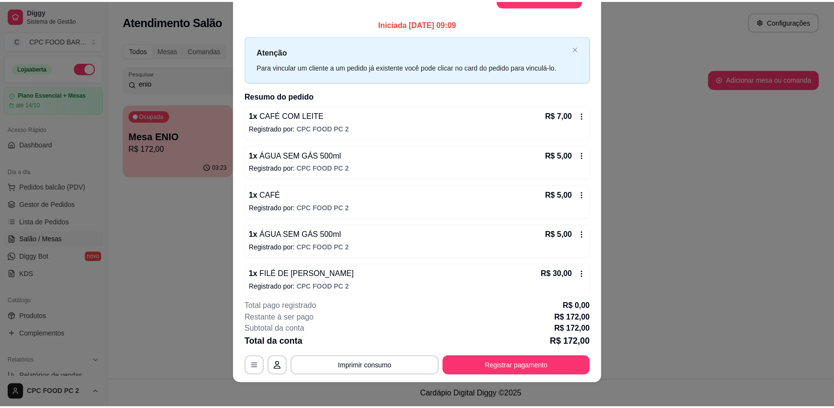
scroll to position [29, 0]
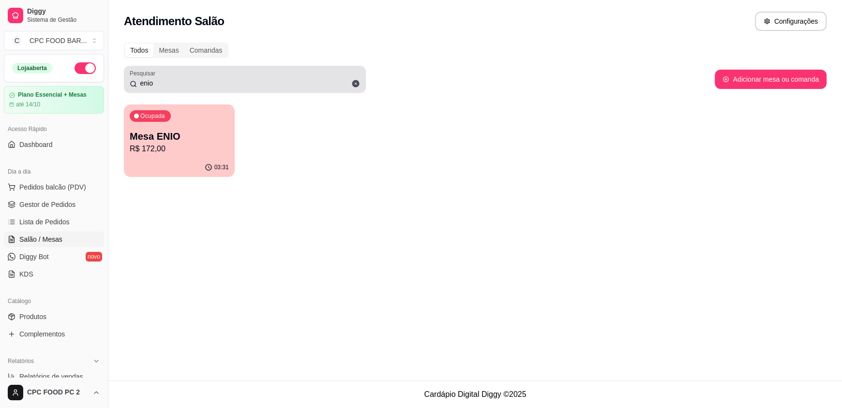
click at [357, 84] on icon at bounding box center [355, 83] width 7 height 7
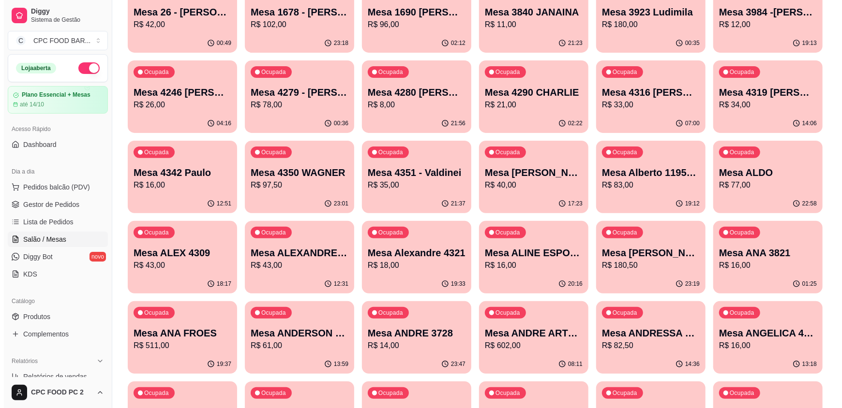
scroll to position [0, 0]
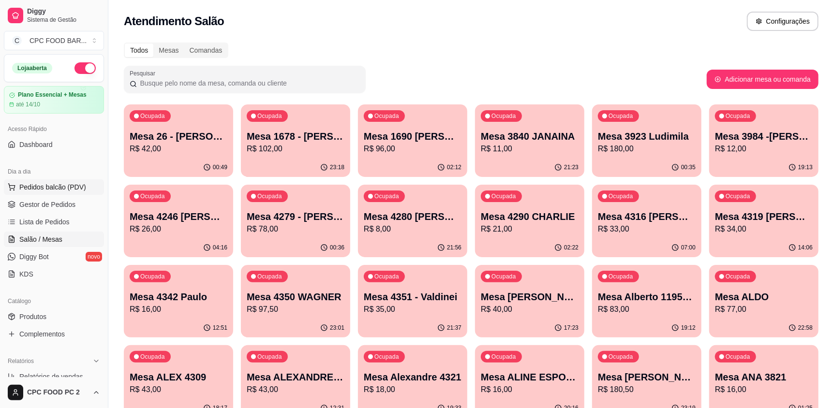
click at [34, 183] on span "Pedidos balcão (PDV)" at bounding box center [52, 187] width 67 height 10
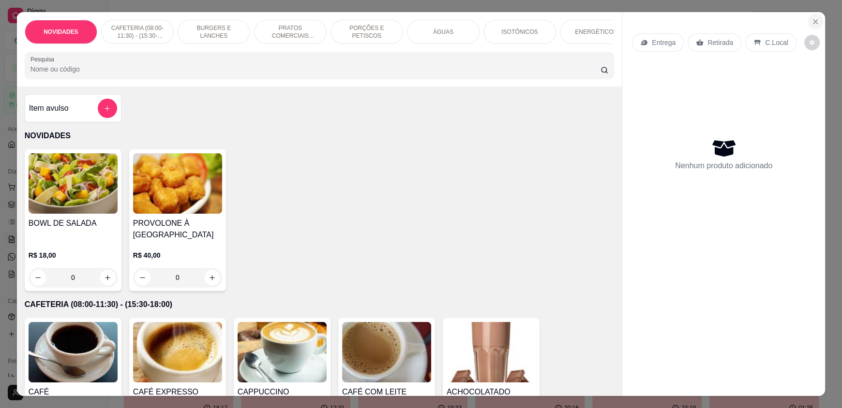
click at [812, 19] on icon "Close" at bounding box center [815, 22] width 8 height 8
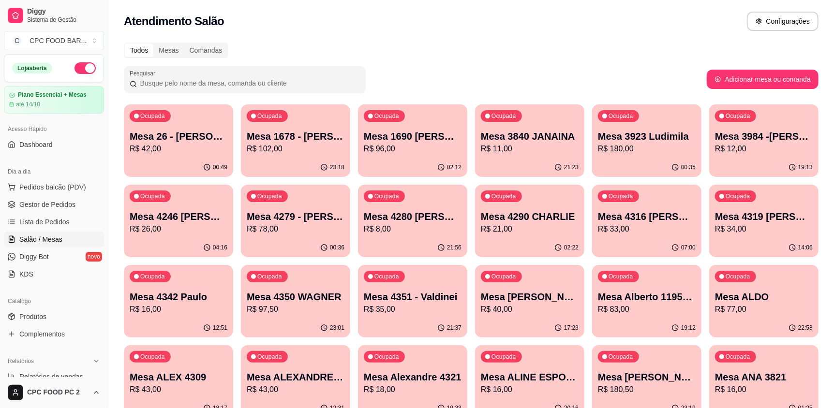
click at [294, 87] on input "Pesquisar" at bounding box center [248, 83] width 223 height 10
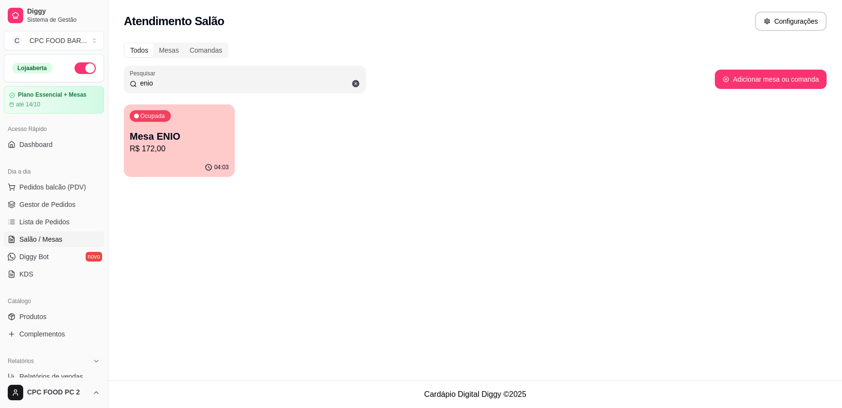
type input "enio"
click at [190, 139] on p "Mesa ENIO" at bounding box center [179, 137] width 99 height 14
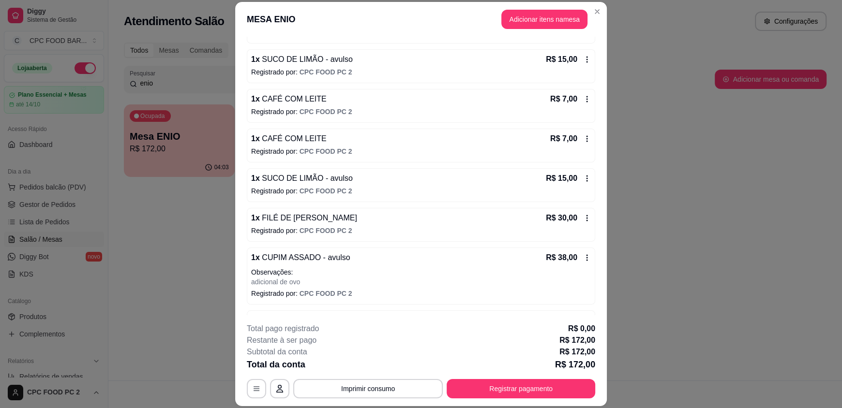
scroll to position [309, 0]
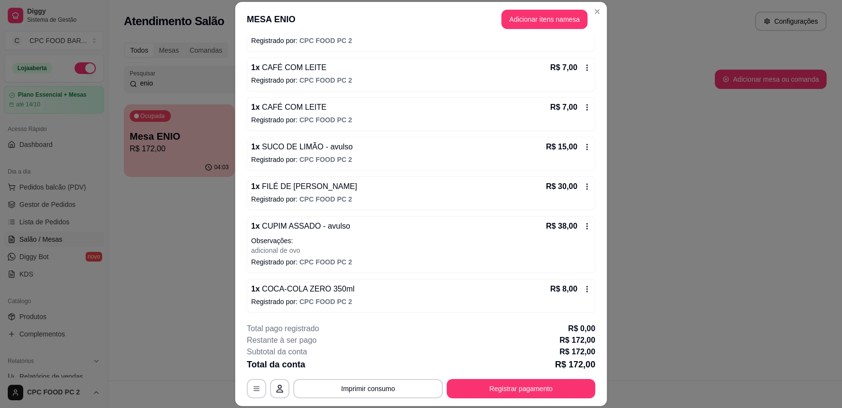
click at [583, 144] on icon at bounding box center [587, 147] width 8 height 8
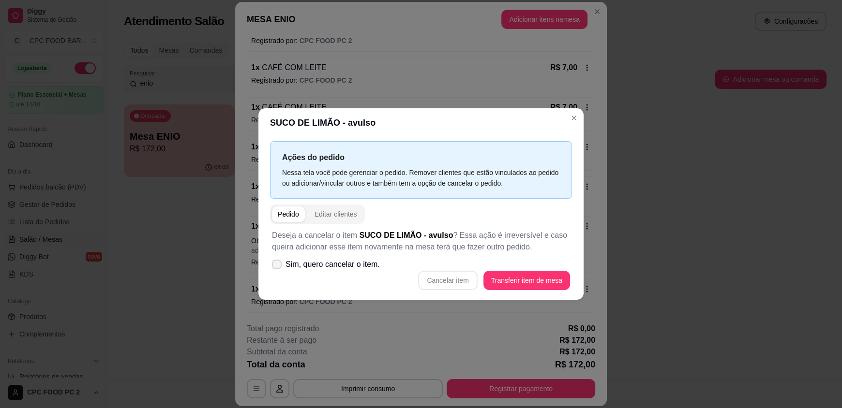
click at [311, 263] on span "Sim, quero cancelar o item." at bounding box center [332, 265] width 94 height 12
click at [278, 267] on input "Sim, quero cancelar o item." at bounding box center [274, 270] width 6 height 6
checkbox input "true"
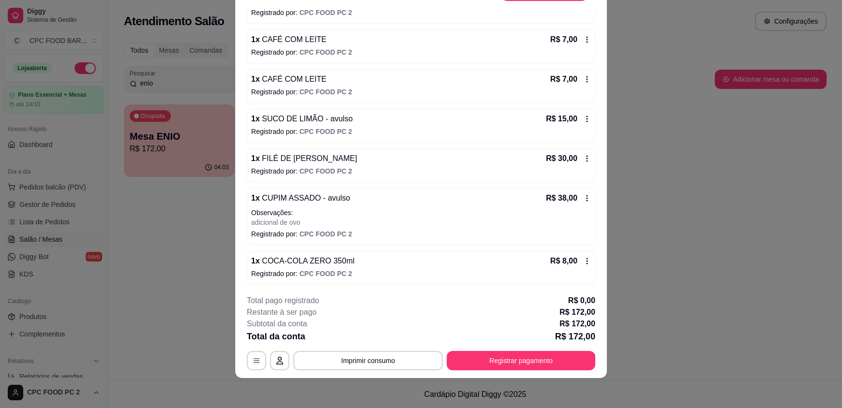
scroll to position [29, 0]
click at [583, 257] on icon at bounding box center [587, 261] width 8 height 8
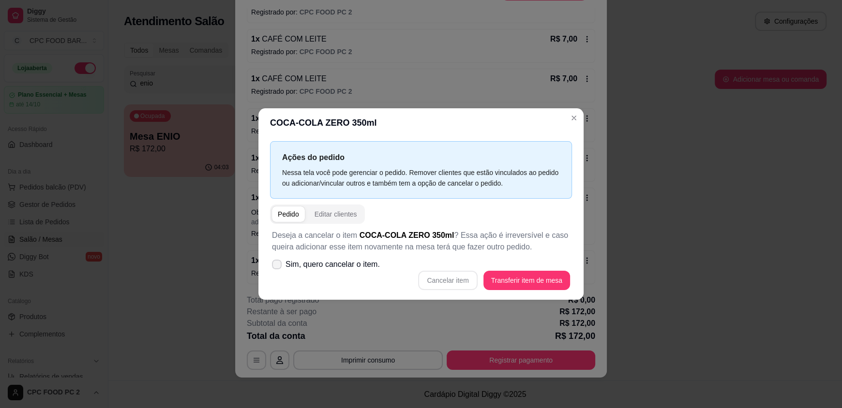
click at [297, 262] on span "Sim, quero cancelar o item." at bounding box center [332, 265] width 94 height 12
click at [278, 267] on input "Sim, quero cancelar o item." at bounding box center [274, 270] width 6 height 6
checkbox input "true"
click at [450, 276] on button "Cancelar item" at bounding box center [447, 280] width 59 height 19
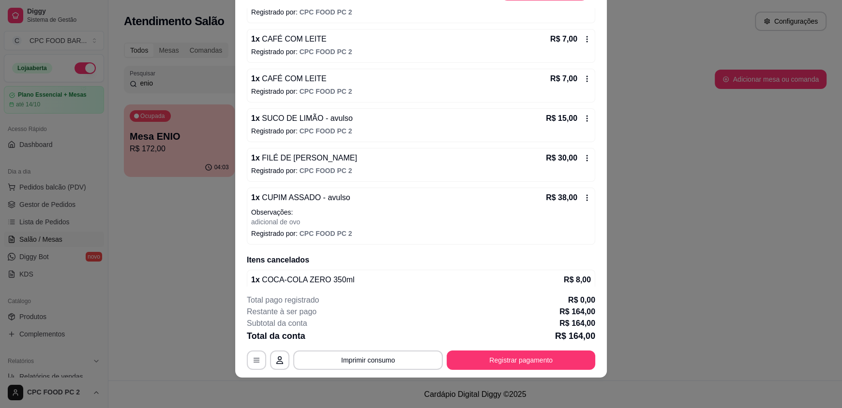
click at [583, 194] on icon at bounding box center [587, 198] width 8 height 8
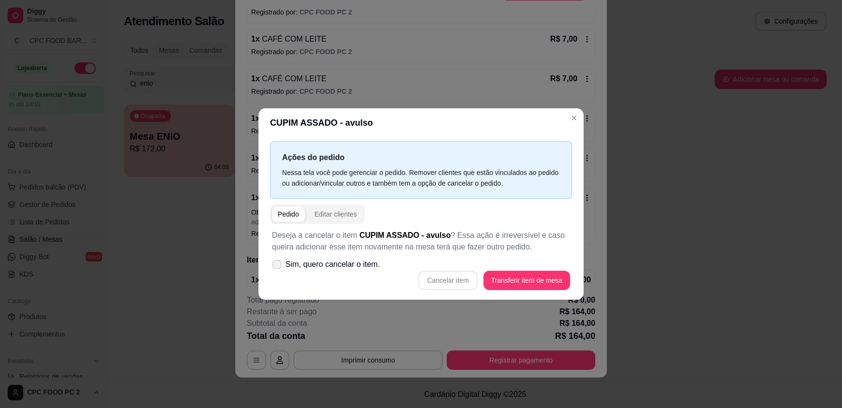
click at [327, 270] on span "Sim, quero cancelar o item." at bounding box center [332, 265] width 94 height 12
click at [278, 270] on input "Sim, quero cancelar o item." at bounding box center [274, 270] width 6 height 6
checkbox input "true"
click at [465, 279] on button "Cancelar item" at bounding box center [448, 280] width 58 height 19
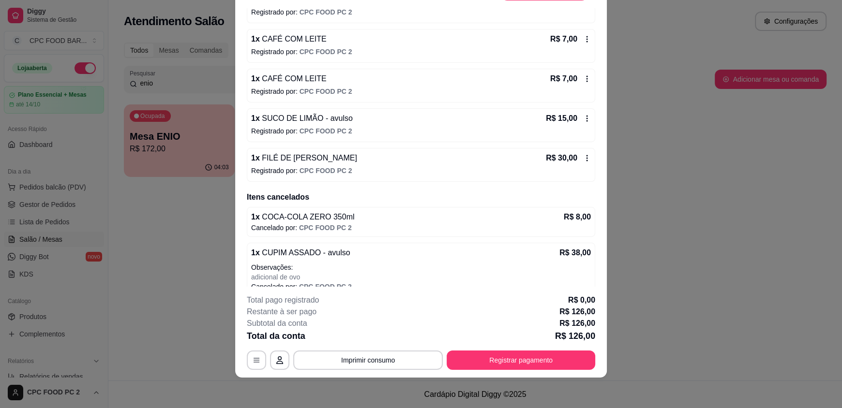
click at [583, 154] on icon at bounding box center [587, 158] width 8 height 8
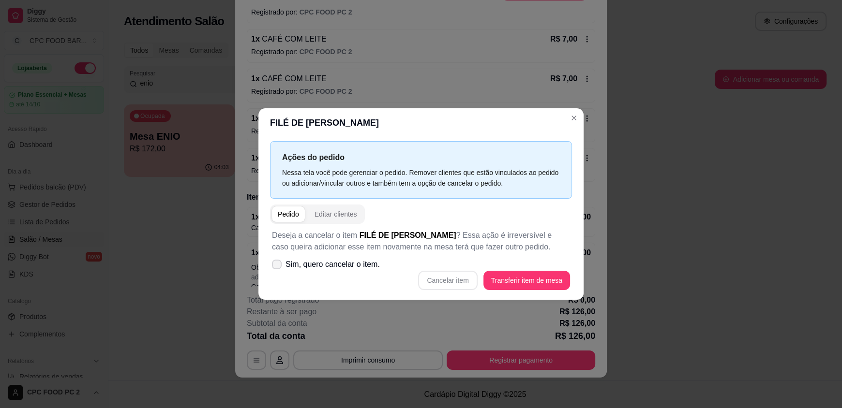
click at [290, 266] on span "Sim, quero cancelar o item." at bounding box center [332, 265] width 94 height 12
click at [278, 267] on input "Sim, quero cancelar o item." at bounding box center [274, 270] width 6 height 6
checkbox input "true"
click at [458, 283] on button "Cancelar item" at bounding box center [447, 280] width 59 height 19
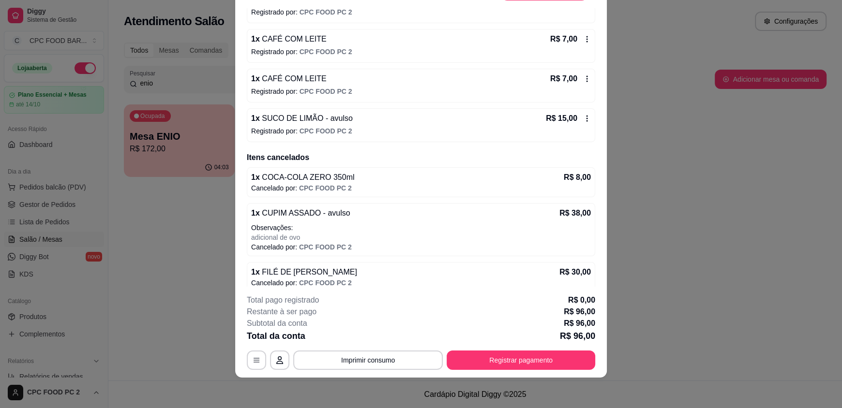
click at [583, 115] on icon at bounding box center [587, 119] width 8 height 8
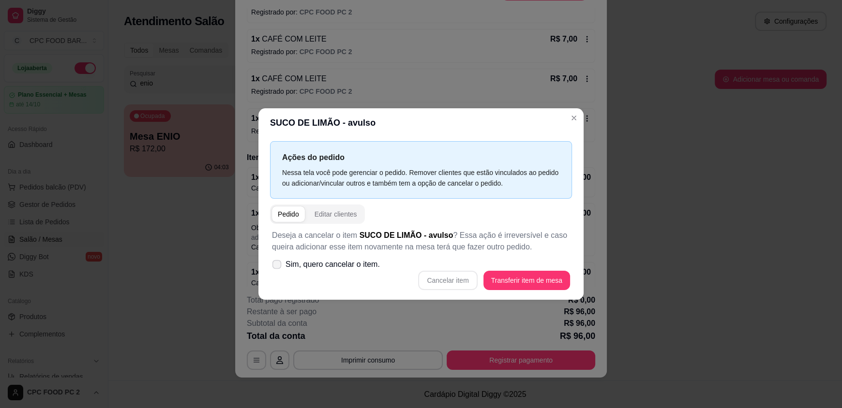
click at [299, 266] on span "Sim, quero cancelar o item." at bounding box center [332, 265] width 94 height 12
click at [278, 267] on input "Sim, quero cancelar o item." at bounding box center [274, 270] width 6 height 6
checkbox input "true"
click at [460, 283] on button "Cancelar item" at bounding box center [447, 280] width 59 height 19
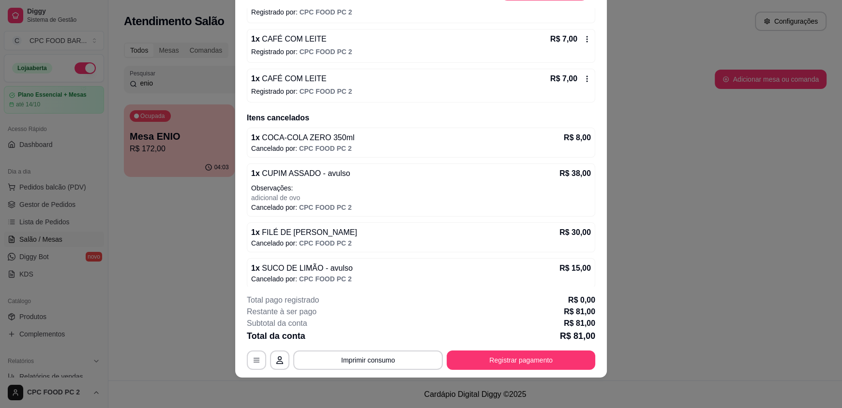
scroll to position [212, 0]
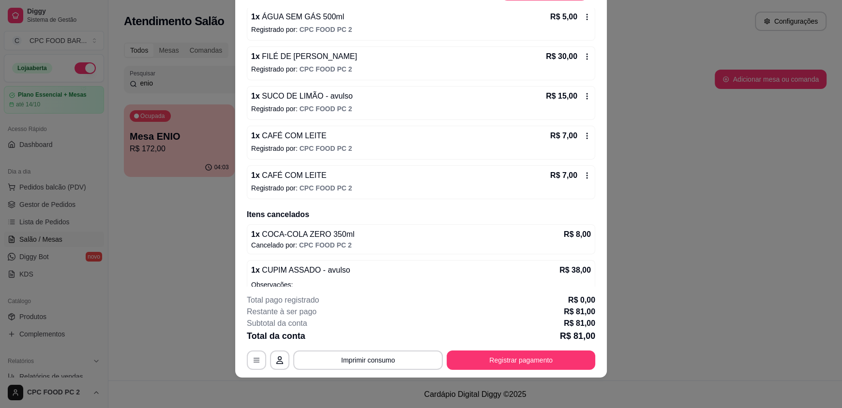
click at [583, 134] on icon at bounding box center [587, 136] width 8 height 8
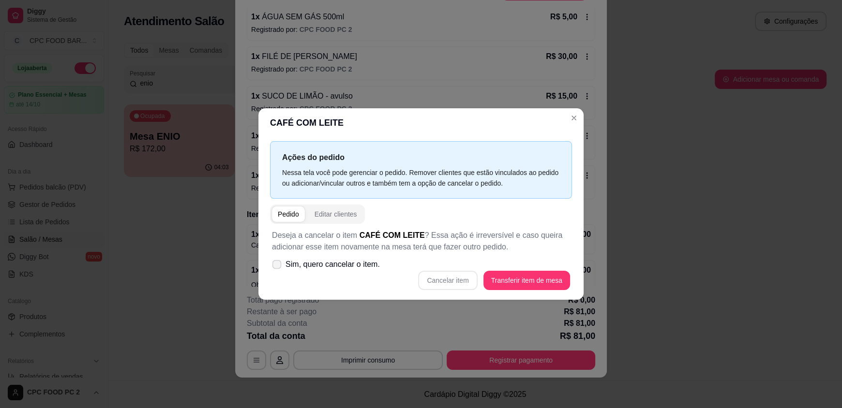
click at [314, 267] on span "Sim, quero cancelar o item." at bounding box center [332, 265] width 94 height 12
click at [278, 267] on input "Sim, quero cancelar o item." at bounding box center [274, 270] width 6 height 6
checkbox input "true"
click at [441, 283] on button "Cancelar item" at bounding box center [448, 280] width 58 height 19
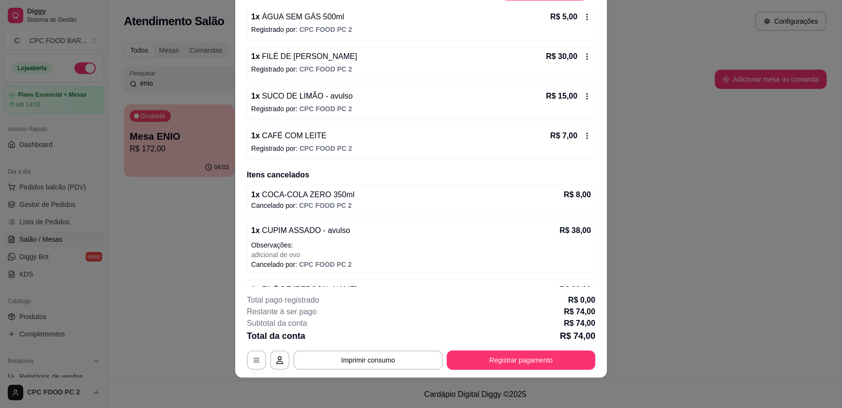
click at [583, 136] on icon at bounding box center [587, 136] width 8 height 8
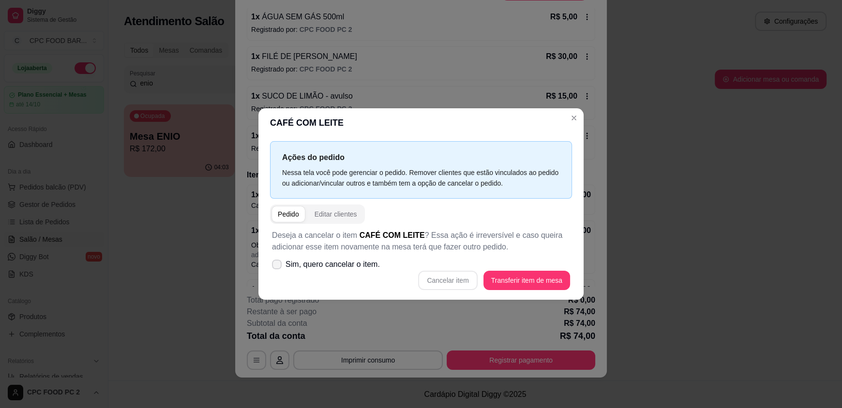
click at [318, 265] on span "Sim, quero cancelar o item." at bounding box center [332, 265] width 94 height 12
click at [278, 267] on input "Sim, quero cancelar o item." at bounding box center [274, 270] width 6 height 6
checkbox input "true"
click at [464, 282] on button "Cancelar item" at bounding box center [448, 280] width 58 height 19
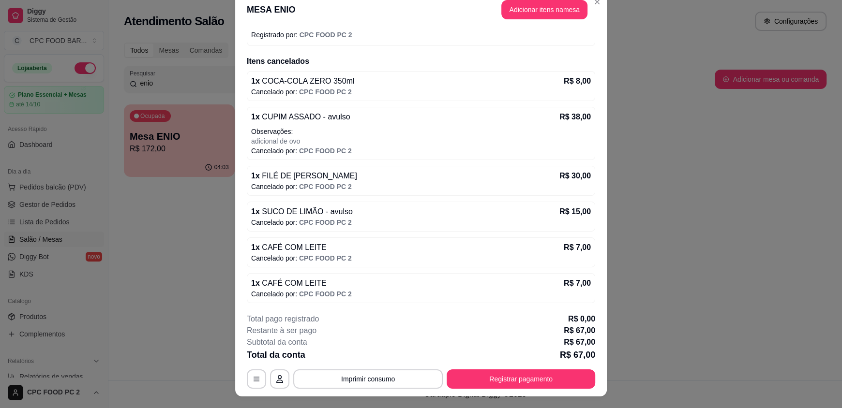
scroll to position [0, 0]
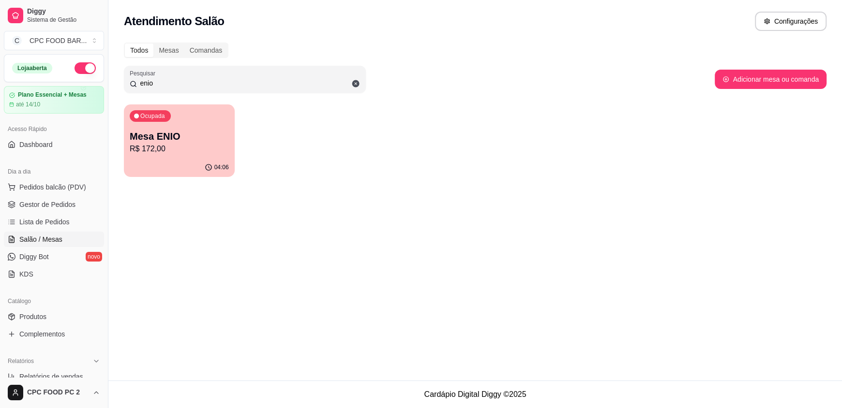
click at [45, 185] on span "Pedidos balcão (PDV)" at bounding box center [52, 187] width 67 height 10
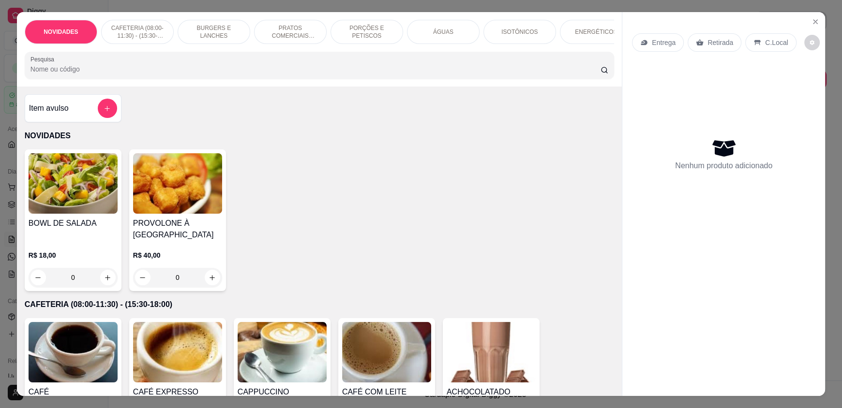
scroll to position [241, 0]
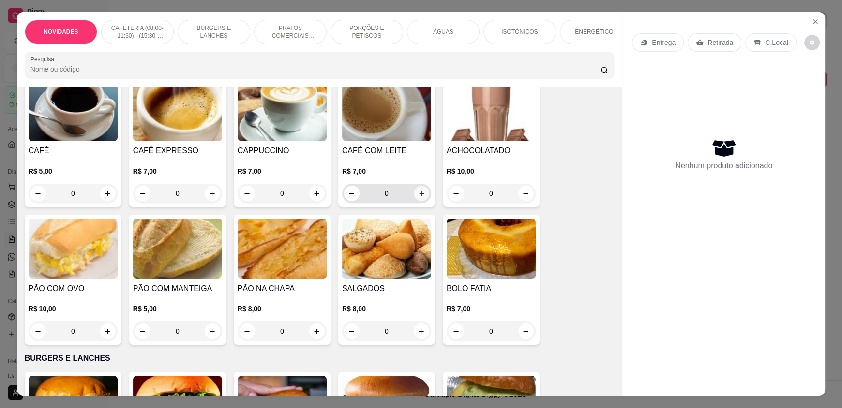
click at [421, 199] on button "increase-product-quantity" at bounding box center [421, 193] width 15 height 15
click at [421, 198] on button "increase-product-quantity" at bounding box center [421, 193] width 15 height 15
type input "2"
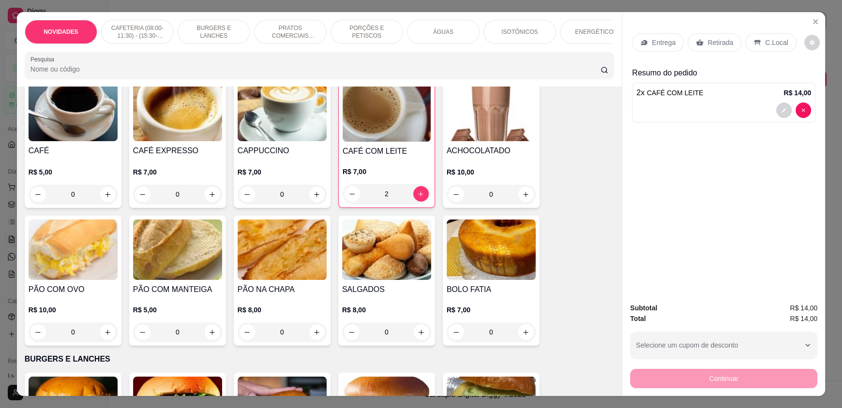
click at [73, 74] on input "Pesquisa" at bounding box center [315, 69] width 570 height 10
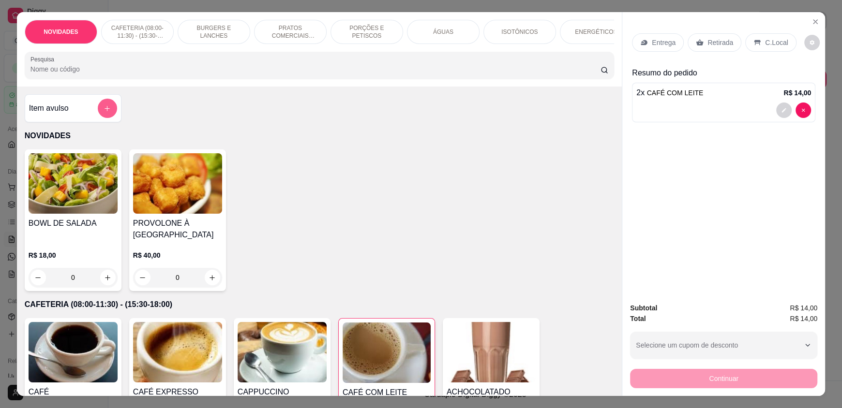
click at [105, 111] on icon "add-separate-item" at bounding box center [107, 108] width 5 height 5
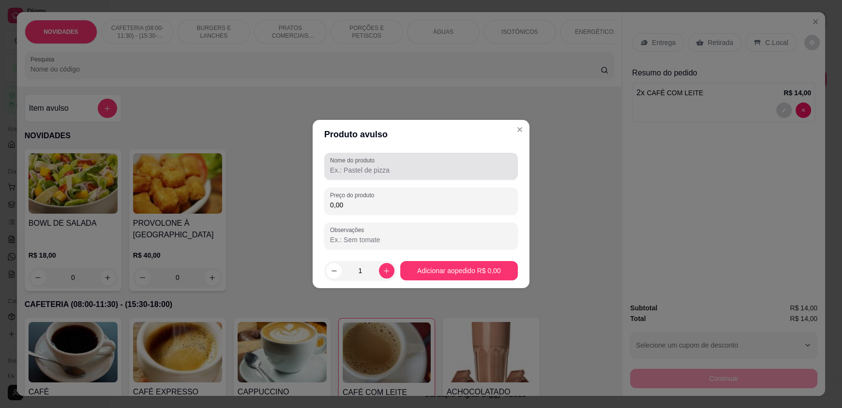
click at [445, 173] on input "Nome do produto" at bounding box center [421, 170] width 182 height 10
type input "SUCO DE LIMÃO"
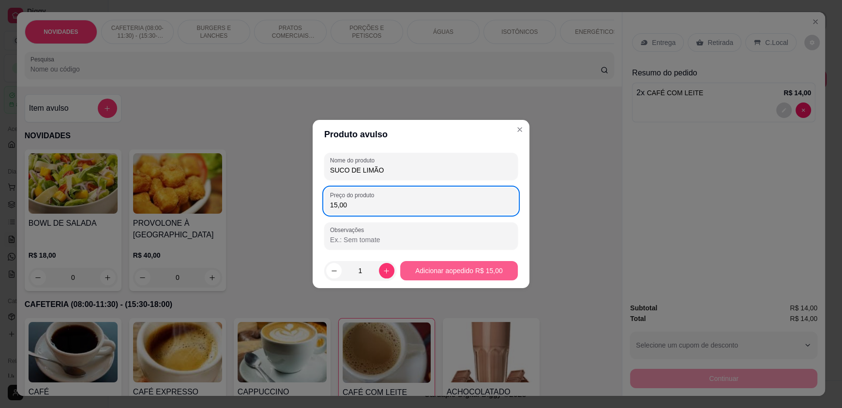
type input "15,00"
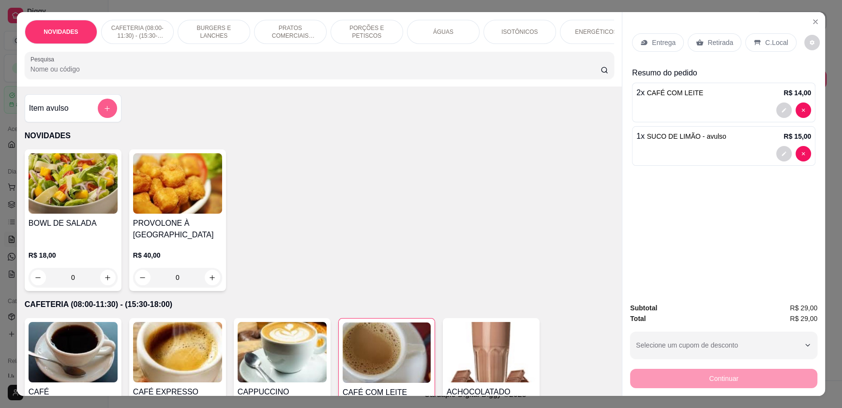
click at [104, 112] on icon "add-separate-item" at bounding box center [107, 108] width 7 height 7
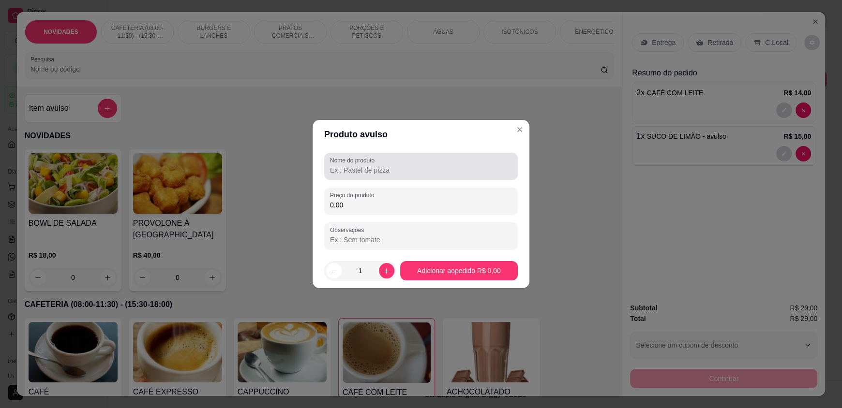
click at [359, 171] on input "Nome do produto" at bounding box center [421, 170] width 182 height 10
type input "CUPIM ASSADO"
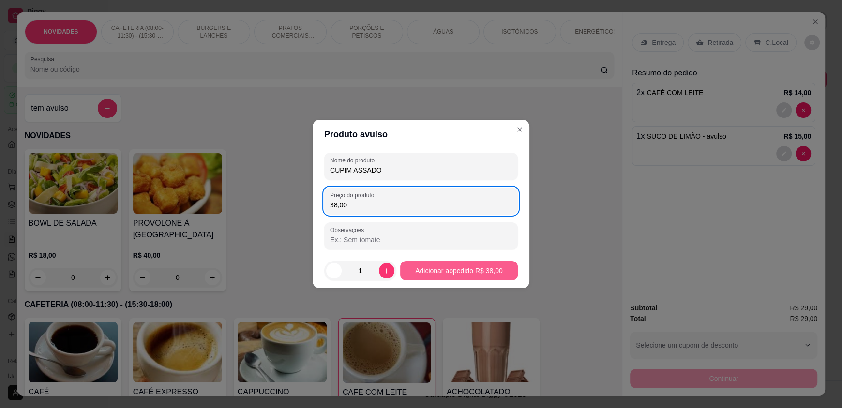
type input "38,00"
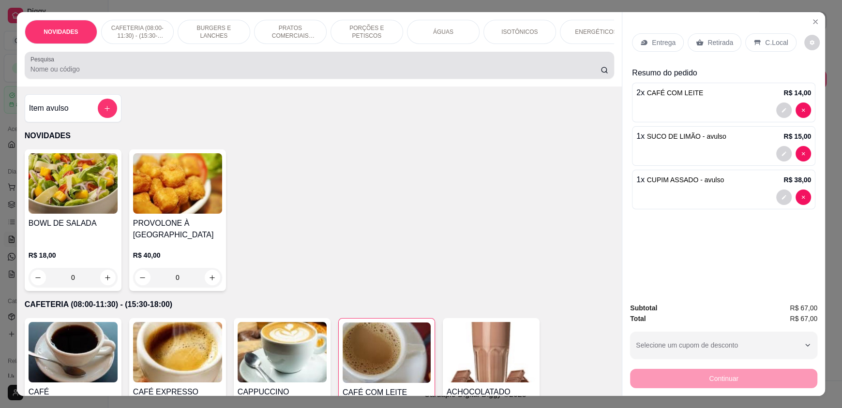
click at [106, 79] on div "Pesquisa" at bounding box center [319, 65] width 589 height 27
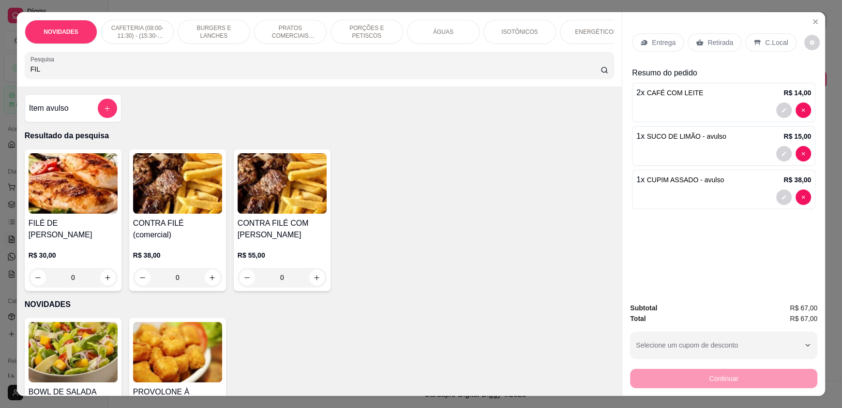
type input "FIL"
click at [109, 268] on div "0" at bounding box center [73, 277] width 89 height 19
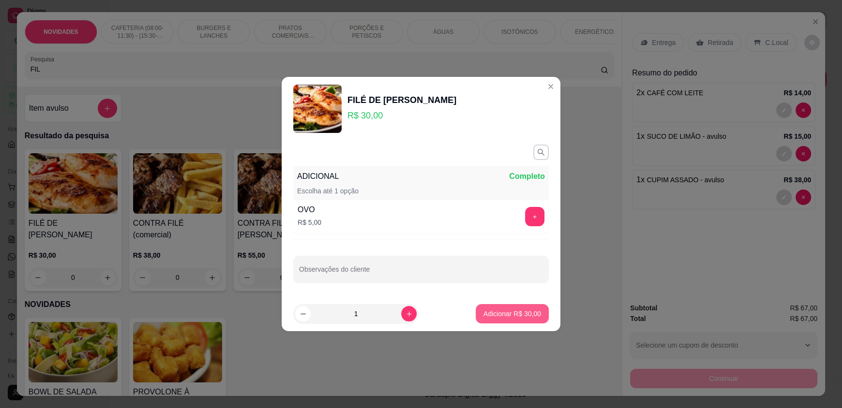
click at [483, 315] on p "Adicionar R$ 30,00" at bounding box center [512, 314] width 58 height 10
type input "1"
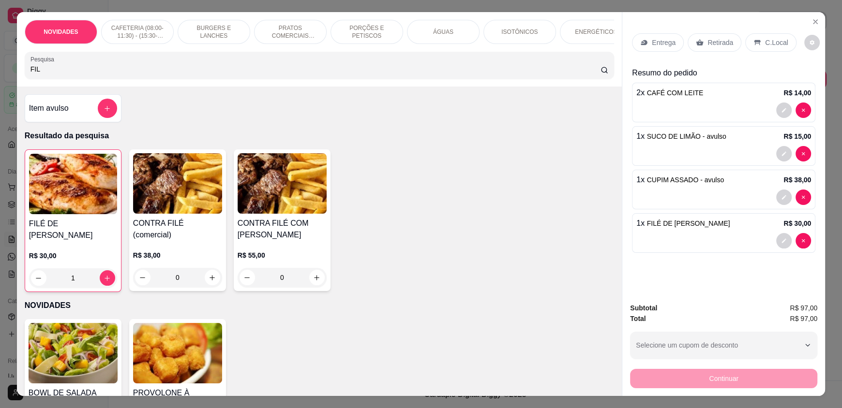
drag, startPoint x: 142, startPoint y: 76, endPoint x: 0, endPoint y: 76, distance: 142.2
click at [0, 76] on div "NOVIDADES CAFETERIA (08:00-11:30) - (15:30-18:00) BURGERS E LANCHES PRATOS COME…" at bounding box center [421, 204] width 842 height 408
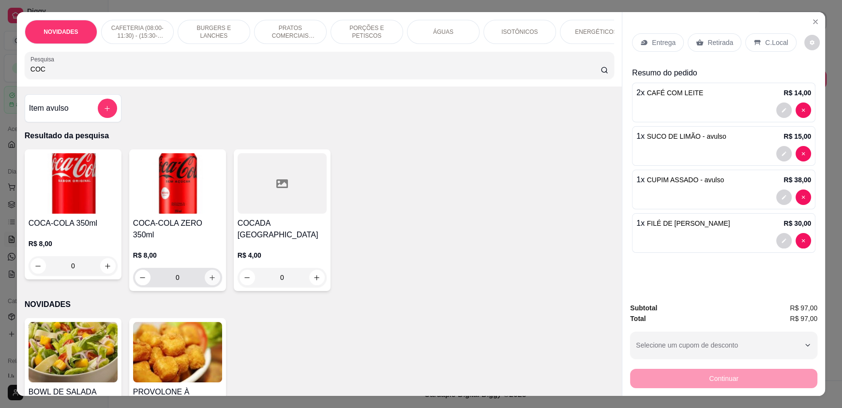
type input "COC"
click at [213, 278] on button "increase-product-quantity" at bounding box center [212, 277] width 15 height 15
type input "1"
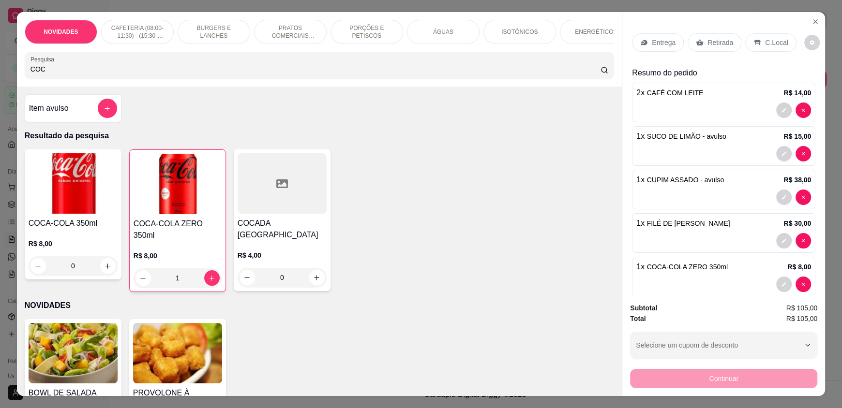
click at [768, 40] on p "C.Local" at bounding box center [776, 43] width 23 height 10
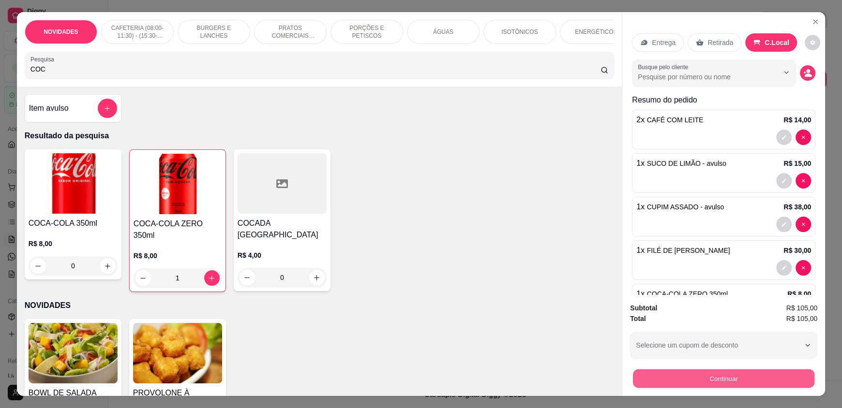
click at [738, 377] on button "Continuar" at bounding box center [723, 378] width 181 height 19
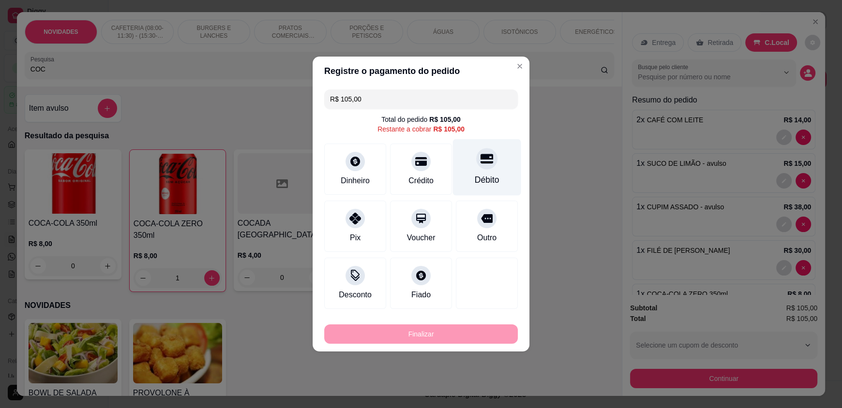
click at [479, 171] on div "Débito" at bounding box center [487, 167] width 68 height 57
type input "R$ 0,00"
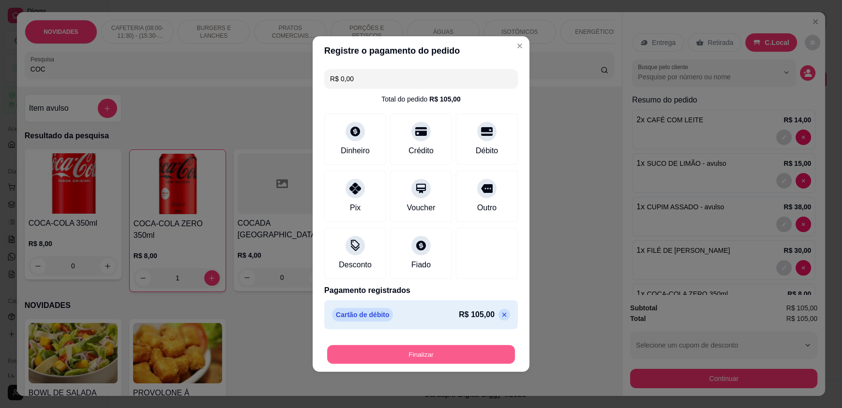
click at [415, 357] on button "Finalizar" at bounding box center [421, 354] width 188 height 19
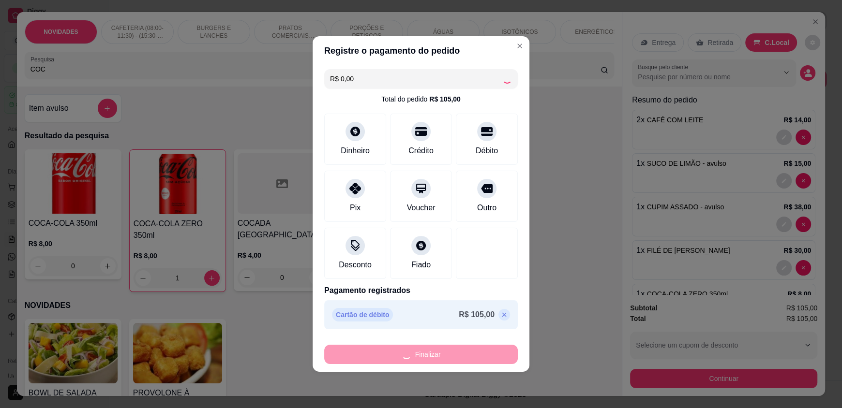
type input "0"
type input "-R$ 105,00"
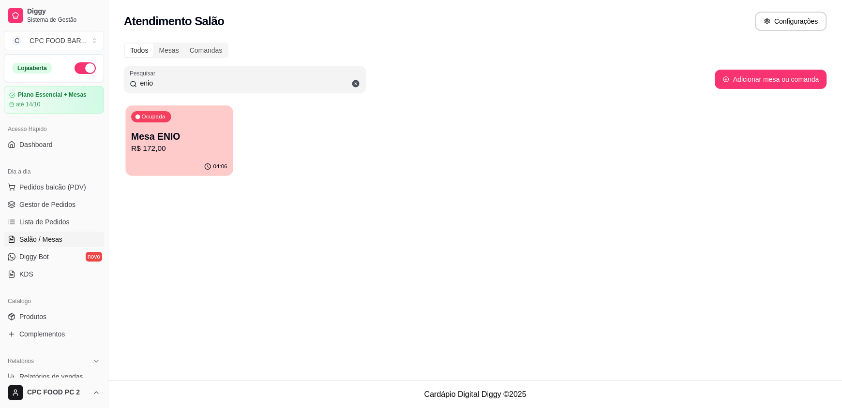
click at [164, 149] on p "R$ 172,00" at bounding box center [179, 148] width 96 height 11
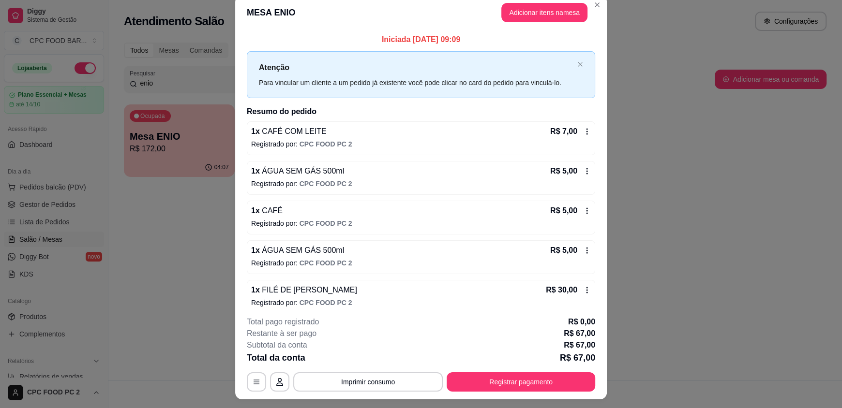
scroll to position [29, 0]
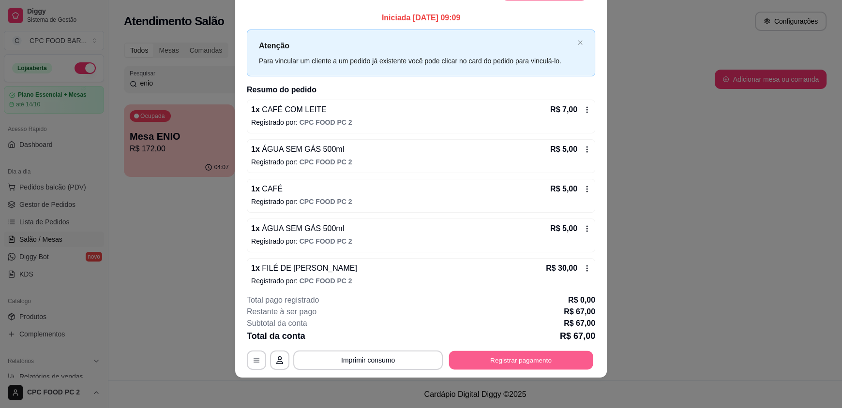
click at [506, 361] on button "Registrar pagamento" at bounding box center [521, 360] width 144 height 19
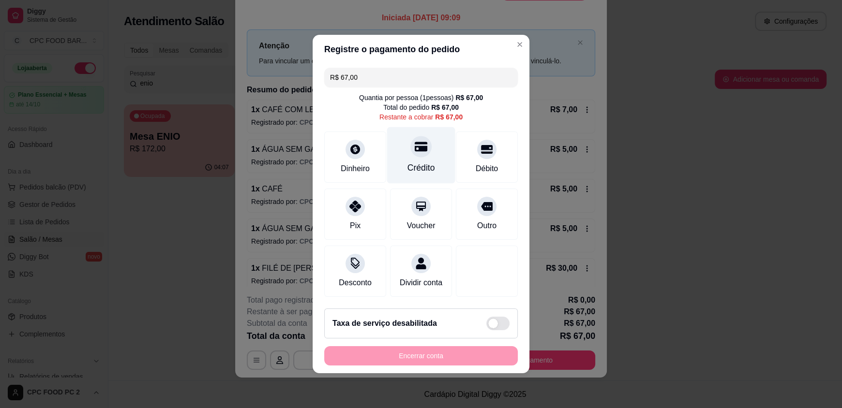
click at [419, 150] on div "Crédito" at bounding box center [421, 155] width 68 height 57
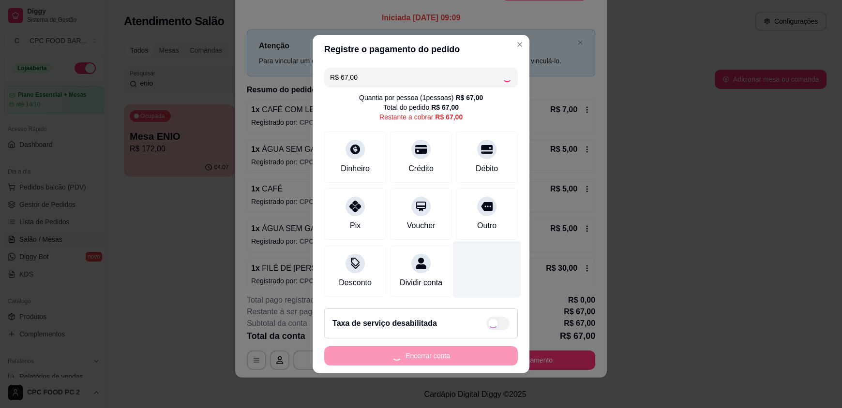
type input "R$ 0,00"
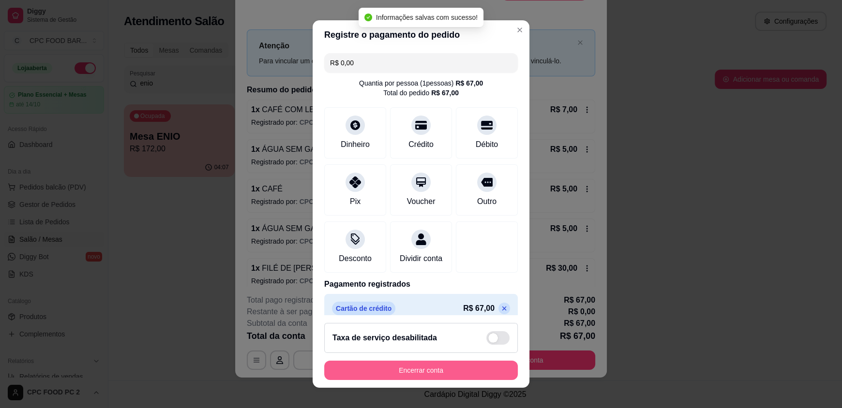
click at [416, 367] on button "Encerrar conta" at bounding box center [420, 370] width 193 height 19
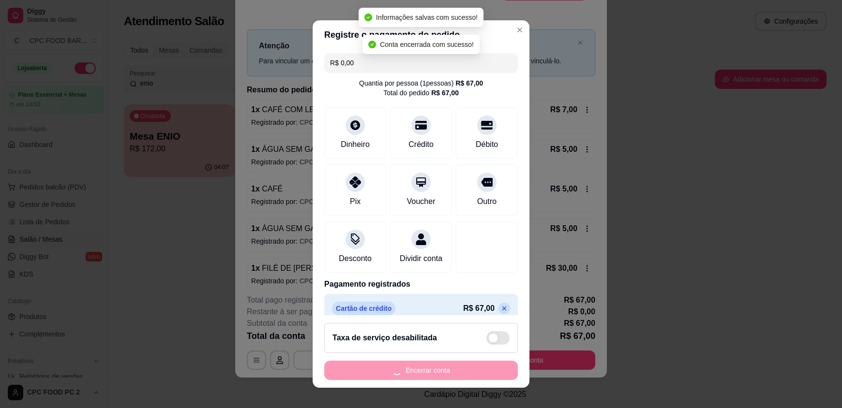
scroll to position [0, 0]
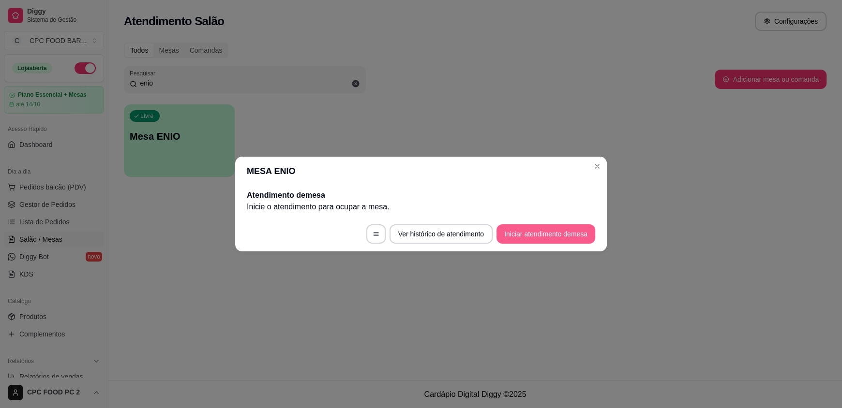
click at [546, 228] on button "Iniciar atendimento de mesa" at bounding box center [545, 233] width 99 height 19
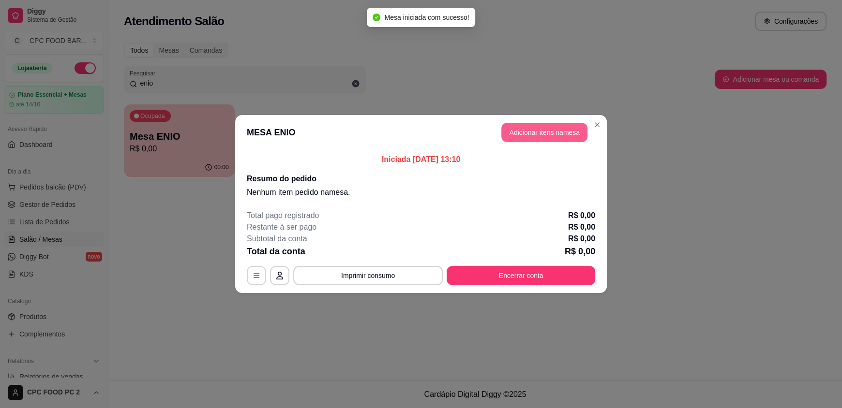
click at [522, 125] on button "Adicionar itens na mesa" at bounding box center [544, 132] width 86 height 19
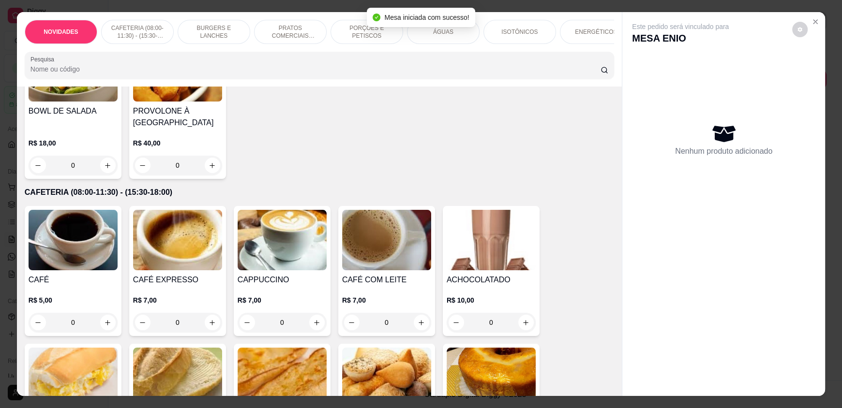
scroll to position [241, 0]
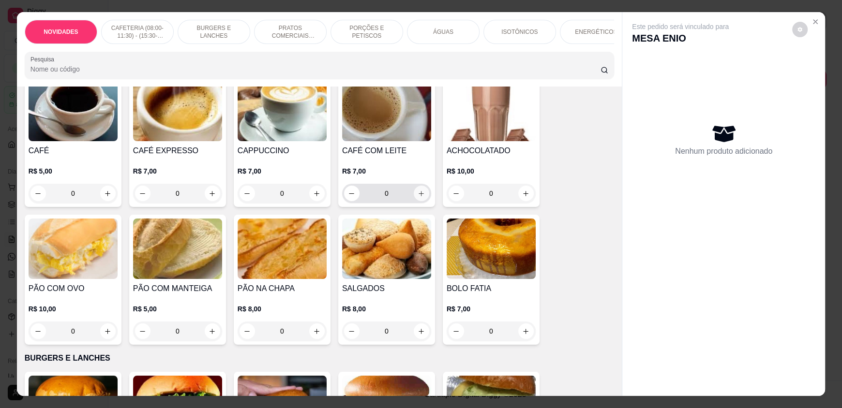
click at [417, 197] on icon "increase-product-quantity" at bounding box center [420, 193] width 7 height 7
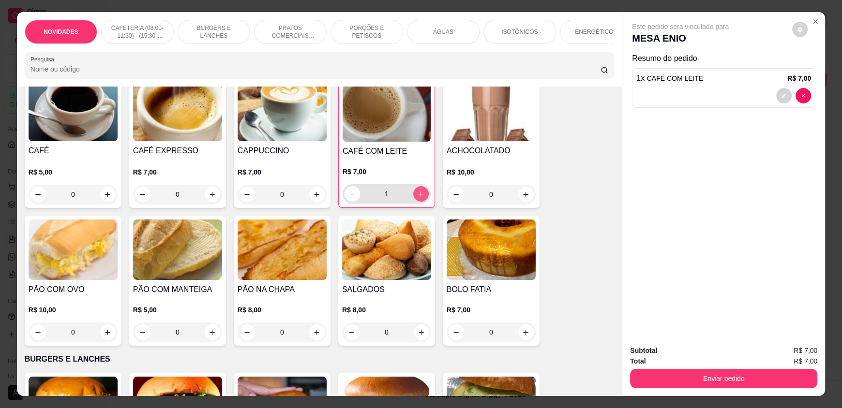
click at [418, 197] on icon "increase-product-quantity" at bounding box center [420, 194] width 5 height 5
type input "2"
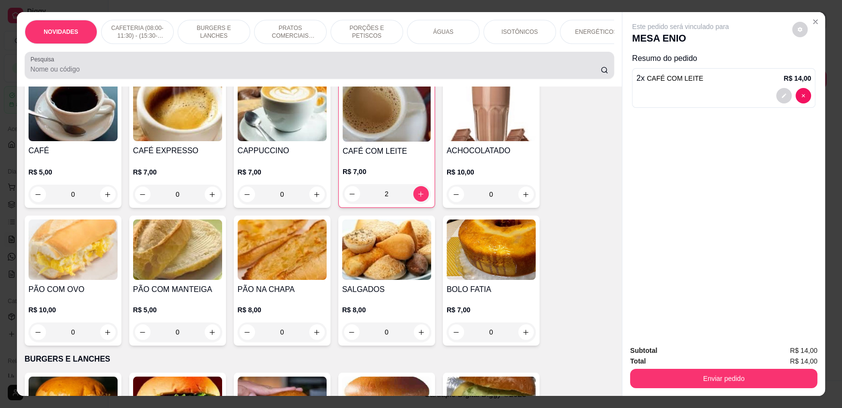
click at [211, 68] on div at bounding box center [319, 65] width 578 height 19
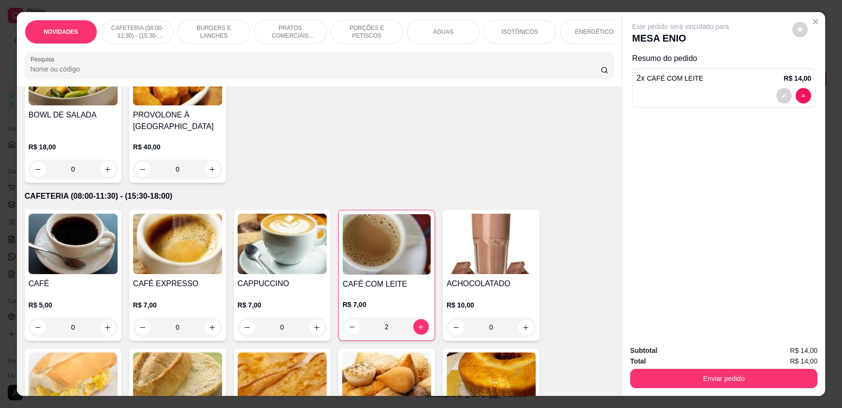
scroll to position [0, 0]
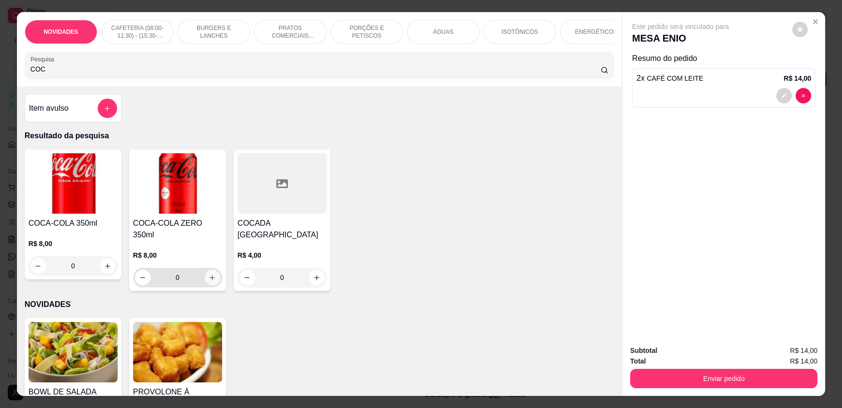
type input "COC"
click at [205, 273] on button "increase-product-quantity" at bounding box center [212, 277] width 15 height 15
type input "1"
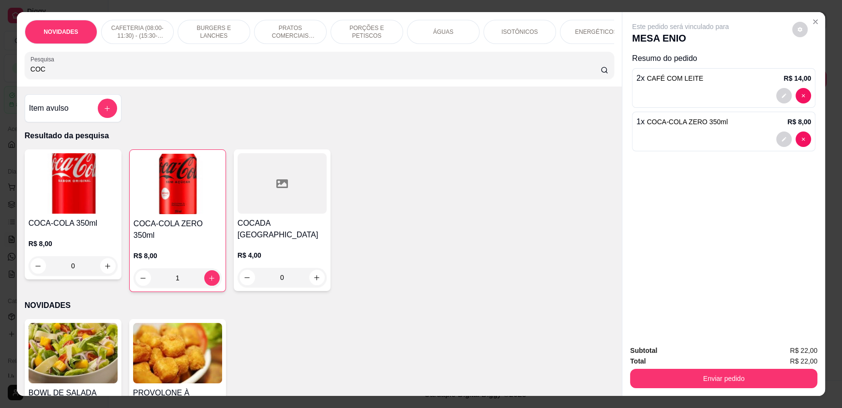
drag, startPoint x: 81, startPoint y: 81, endPoint x: 0, endPoint y: 64, distance: 83.0
click at [0, 64] on div "NOVIDADES CAFETERIA (08:00-11:30) - (15:30-18:00) BURGERS E LANCHES PRATOS COME…" at bounding box center [421, 204] width 842 height 408
click at [104, 111] on button "add-separate-item" at bounding box center [107, 108] width 19 height 19
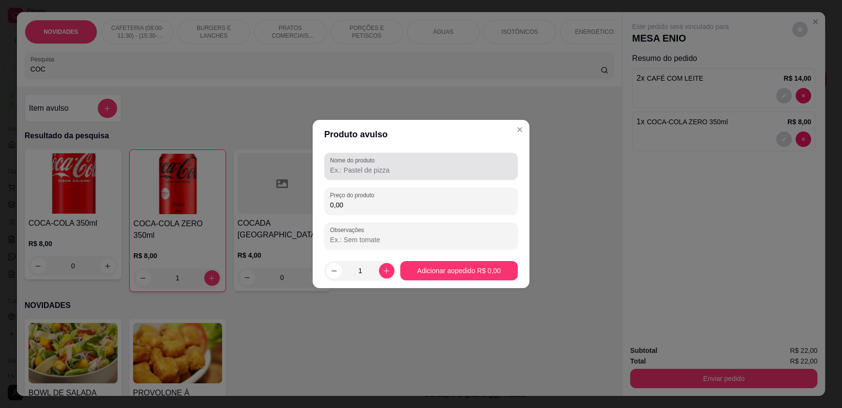
click at [336, 168] on input "Nome do produto" at bounding box center [421, 170] width 182 height 10
type input "SUCO DE LIMÃO"
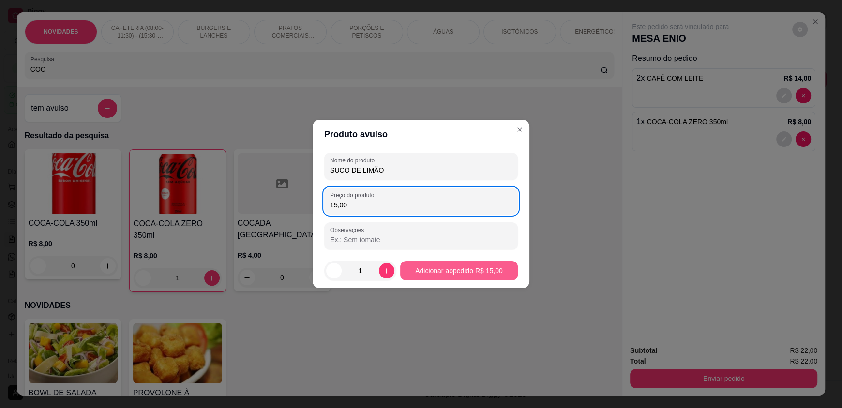
type input "15,00"
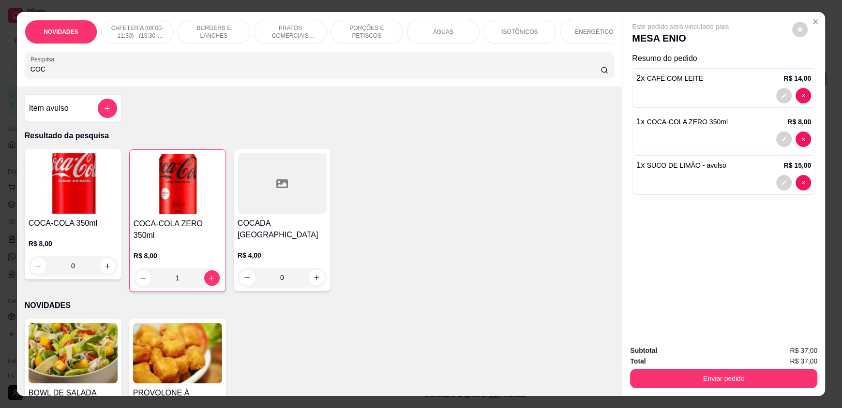
drag, startPoint x: 72, startPoint y: 73, endPoint x: 0, endPoint y: 71, distance: 72.1
click at [0, 71] on div "NOVIDADES CAFETERIA (08:00-11:30) - (15:30-18:00) BURGERS E LANCHES PRATOS COME…" at bounding box center [421, 204] width 842 height 408
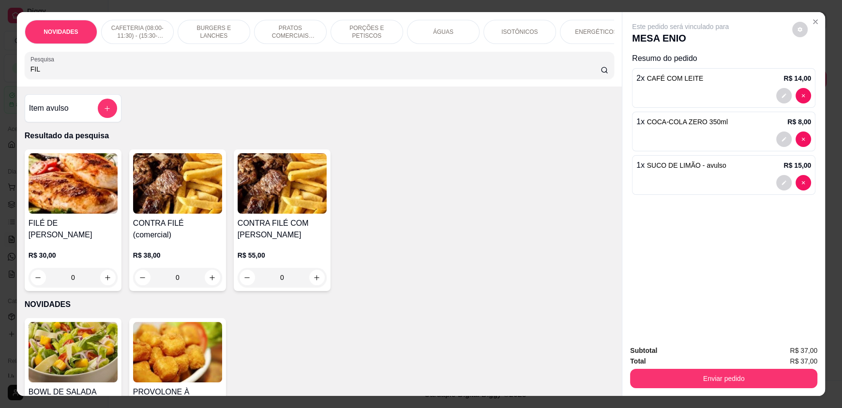
type input "FIL"
click at [104, 271] on div "0" at bounding box center [73, 277] width 89 height 19
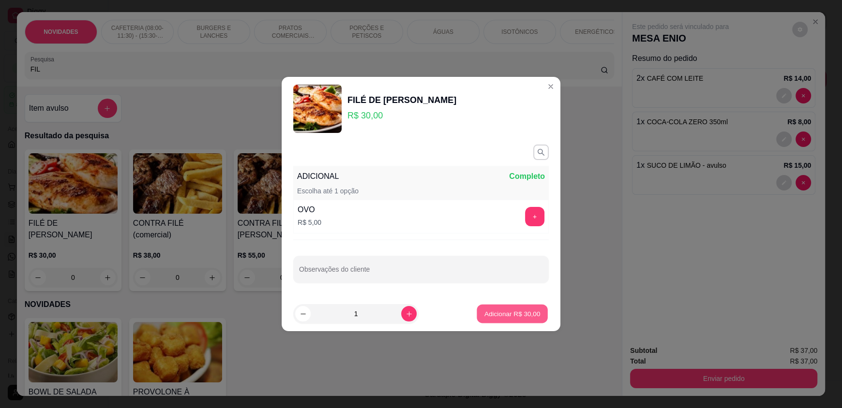
click at [513, 306] on button "Adicionar R$ 30,00" at bounding box center [511, 314] width 71 height 19
type input "1"
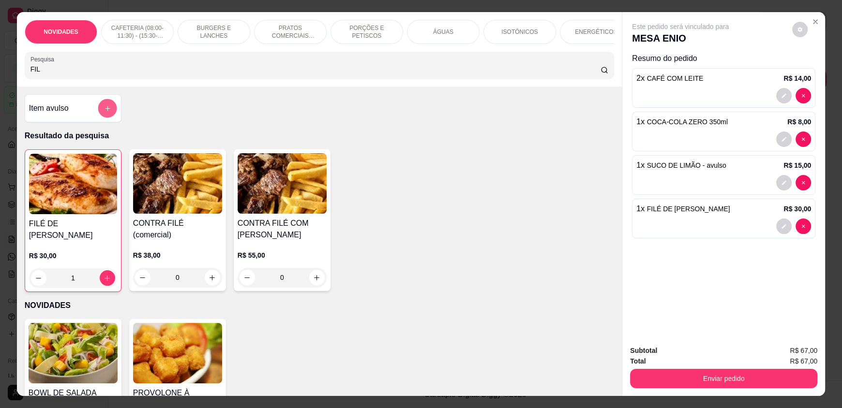
click at [105, 112] on icon "add-separate-item" at bounding box center [107, 108] width 7 height 7
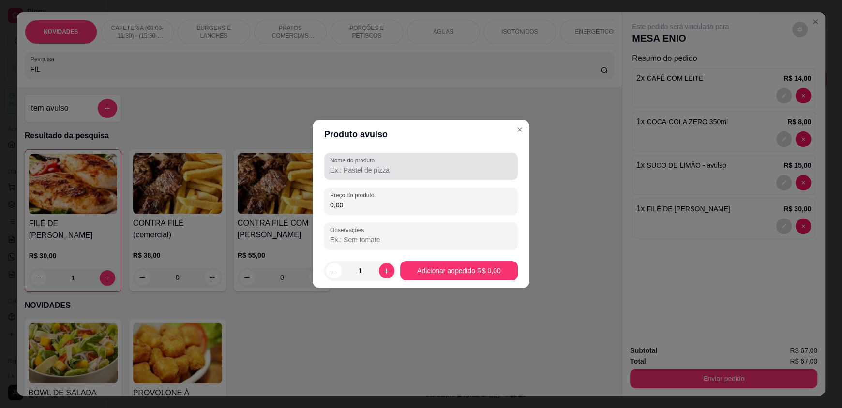
click at [361, 169] on input "Nome do produto" at bounding box center [421, 170] width 182 height 10
type input "CUPIM ASSADO"
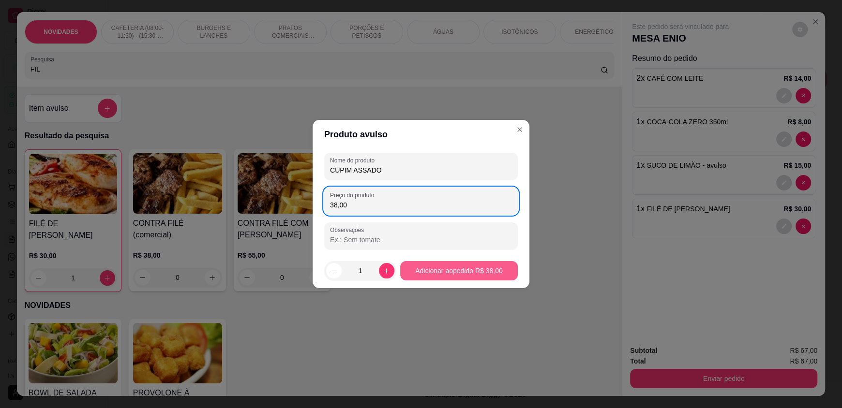
type input "38,00"
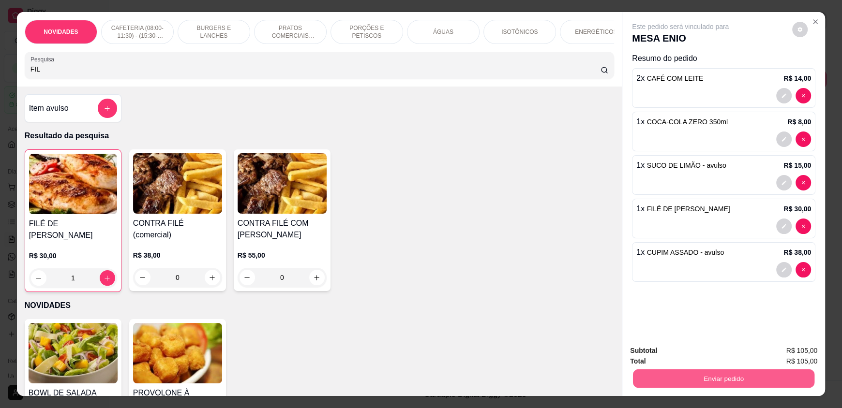
click at [678, 380] on button "Enviar pedido" at bounding box center [723, 378] width 181 height 19
click at [795, 348] on button "Enviar pedido" at bounding box center [791, 355] width 55 height 18
